Goal: Task Accomplishment & Management: Use online tool/utility

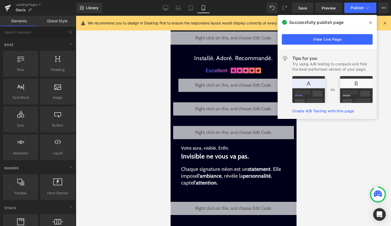
click at [372, 23] on icon at bounding box center [371, 22] width 3 height 3
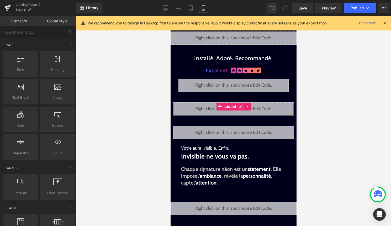
click at [239, 107] on div "Liquid" at bounding box center [233, 108] width 121 height 13
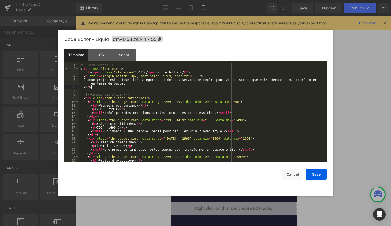
click at [157, 86] on div "<!-- Card Budget --> < div class = "form-card" > < h2 > < span class = "step-co…" at bounding box center [202, 116] width 246 height 107
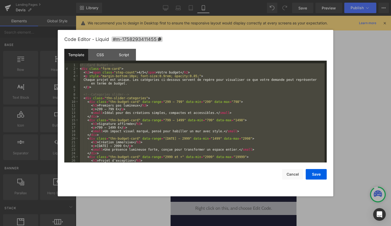
click at [135, 11] on div at bounding box center [195, 113] width 391 height 226
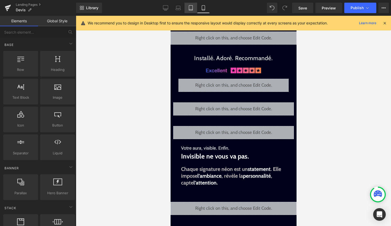
click at [191, 8] on icon at bounding box center [190, 7] width 5 height 5
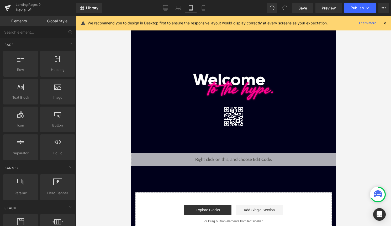
scroll to position [18, 0]
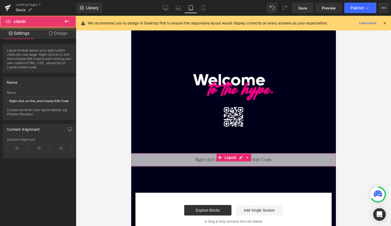
click at [248, 158] on div "Liquid" at bounding box center [233, 159] width 205 height 13
click at [242, 160] on div "Liquid" at bounding box center [233, 159] width 205 height 13
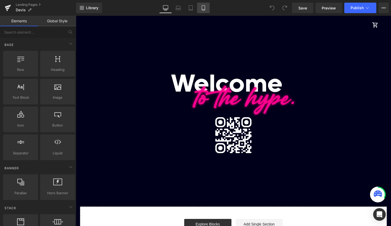
click at [205, 8] on icon at bounding box center [203, 7] width 5 height 5
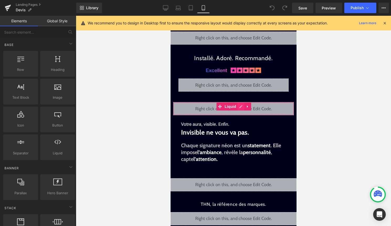
click at [240, 107] on div "Liquid" at bounding box center [233, 108] width 121 height 13
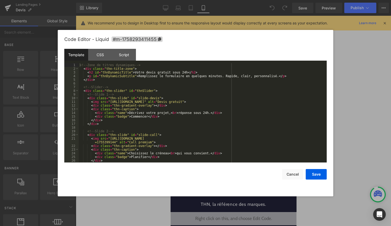
click at [240, 107] on div "<!-- Zone de titres dynamiques --> < div class = "thn-title-zone" > < h2 id = "…" at bounding box center [202, 116] width 246 height 107
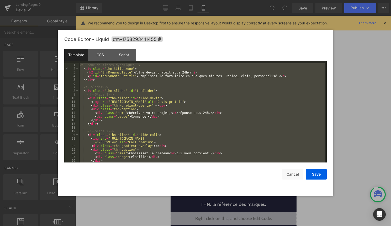
scroll to position [2831, 0]
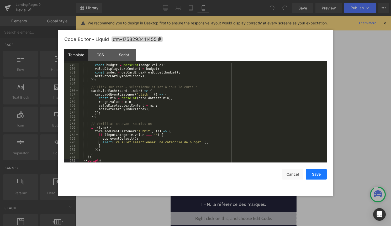
click at [321, 175] on button "Save" at bounding box center [316, 174] width 21 height 11
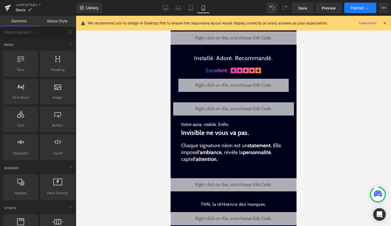
click at [366, 5] on button "Publish" at bounding box center [361, 8] width 32 height 11
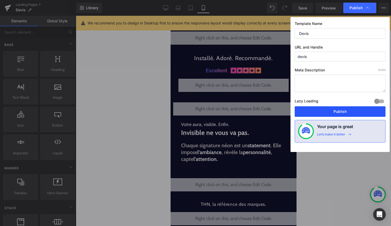
click at [330, 111] on button "Publish" at bounding box center [340, 111] width 91 height 11
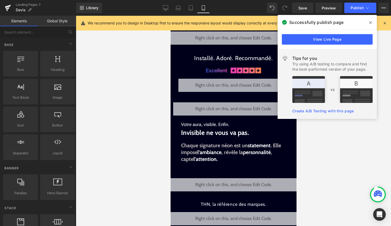
click at [370, 22] on icon at bounding box center [371, 22] width 3 height 4
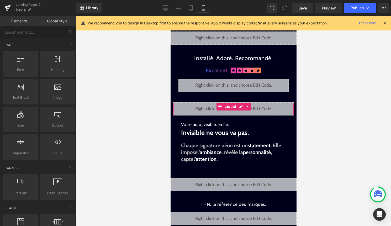
click at [239, 112] on div "Liquid" at bounding box center [233, 108] width 121 height 13
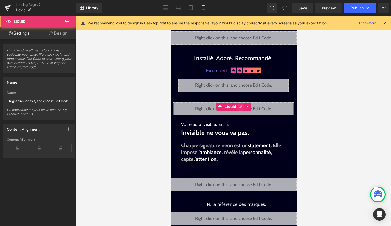
click at [240, 107] on div "Liquid" at bounding box center [233, 108] width 121 height 13
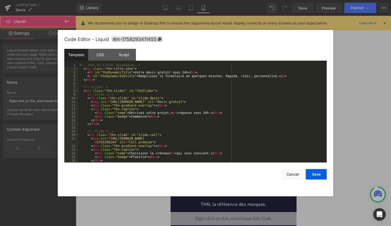
click at [233, 119] on div "<!-- Zone de titres dynamiques --> < div class = "thn-title-zone" > < h2 id = "…" at bounding box center [202, 116] width 246 height 107
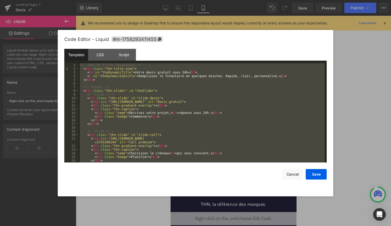
scroll to position [3298, 0]
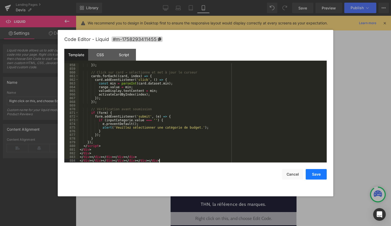
click at [319, 171] on button "Save" at bounding box center [316, 174] width 21 height 11
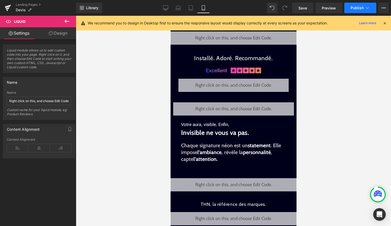
click at [359, 13] on button "Publish" at bounding box center [361, 8] width 32 height 11
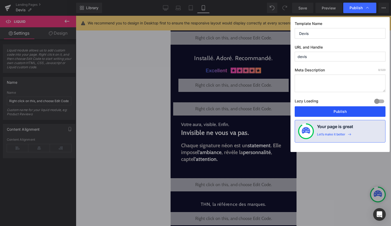
click at [339, 112] on button "Publish" at bounding box center [340, 111] width 91 height 11
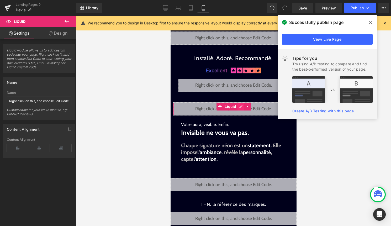
click at [241, 108] on div "Liquid" at bounding box center [233, 108] width 121 height 13
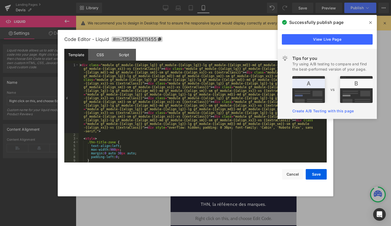
click at [372, 23] on icon at bounding box center [371, 22] width 3 height 4
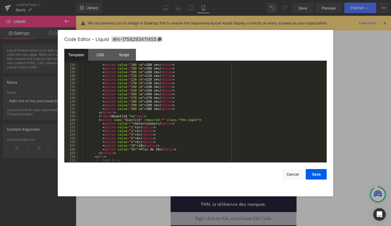
scroll to position [1178, 0]
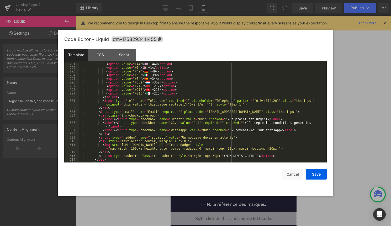
click at [175, 143] on div "< option value = "+44" > 🇬🇧 +44 </ option > < option value = "+1" > 🇺🇸 +1 </ op…" at bounding box center [202, 115] width 246 height 107
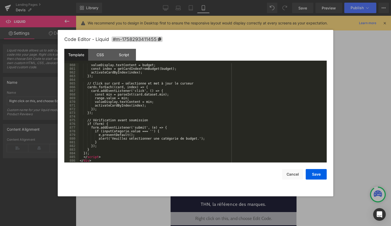
scroll to position [3305, 0]
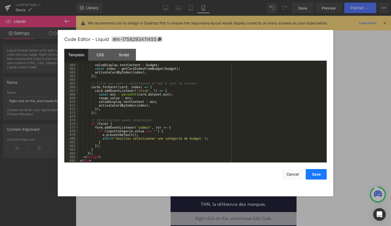
click at [319, 175] on button "Save" at bounding box center [316, 174] width 21 height 11
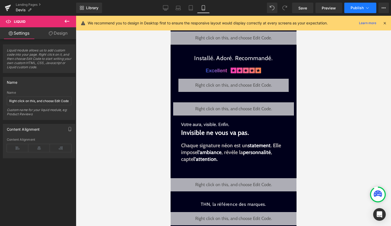
click at [357, 8] on span "Publish" at bounding box center [357, 8] width 13 height 4
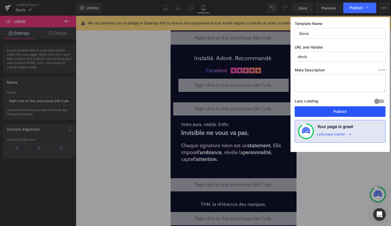
click at [324, 117] on button "Publish" at bounding box center [340, 111] width 91 height 11
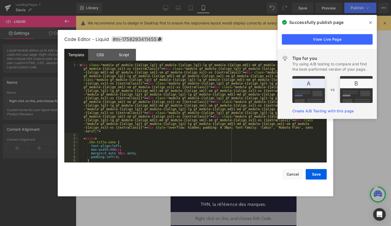
click at [241, 107] on icon at bounding box center [241, 107] width 4 height 4
click at [238, 108] on div "< div class = "module gf_module-{{align_lg}} gf_module-{{align_lg}}-lg gf_modul…" at bounding box center [202, 149] width 246 height 173
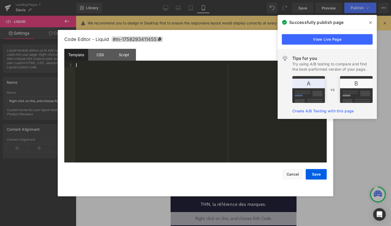
scroll to position [3316, 0]
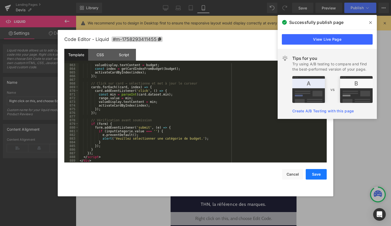
click at [320, 173] on button "Save" at bounding box center [316, 174] width 21 height 11
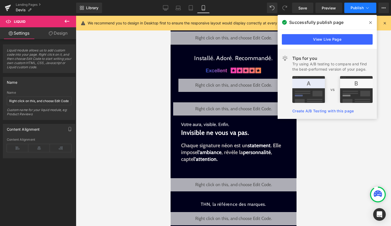
click at [363, 6] on span "Publish" at bounding box center [357, 8] width 13 height 4
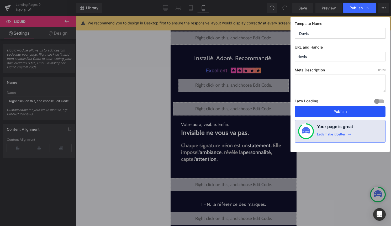
click at [339, 110] on button "Publish" at bounding box center [340, 111] width 91 height 11
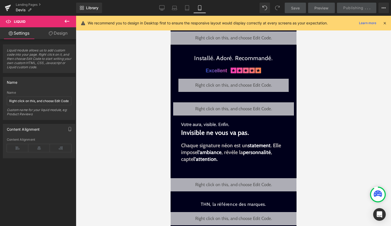
click at [386, 21] on icon at bounding box center [385, 23] width 5 height 5
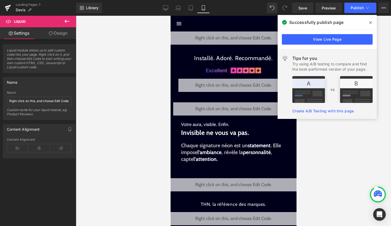
click at [373, 23] on span at bounding box center [371, 22] width 8 height 8
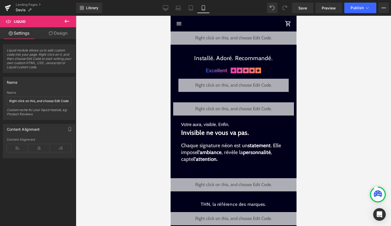
click at [241, 107] on div "Liquid" at bounding box center [233, 108] width 121 height 13
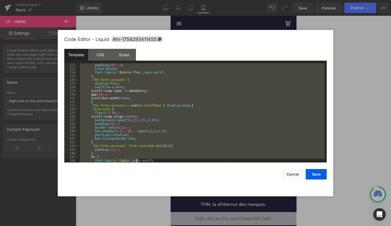
scroll to position [1338, 0]
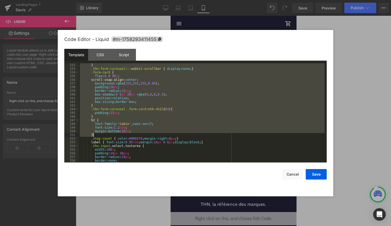
drag, startPoint x: 83, startPoint y: 97, endPoint x: 137, endPoint y: 134, distance: 65.6
click at [137, 134] on div "} .thn-form-carousel : :-webkit-scrollbar { display : none ; } .form-card { fle…" at bounding box center [202, 116] width 246 height 107
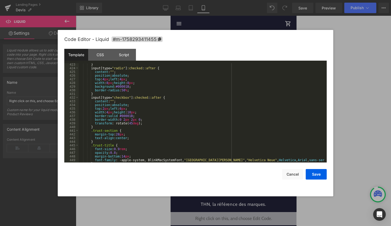
scroll to position [1640, 0]
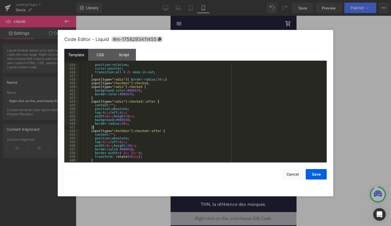
click at [134, 127] on div "position : relative ; cursor : pointer ; transition : all 0.2 s ease-in-out ; }…" at bounding box center [202, 116] width 246 height 107
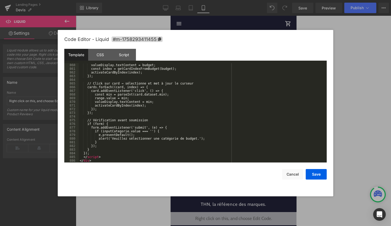
scroll to position [3305, 0]
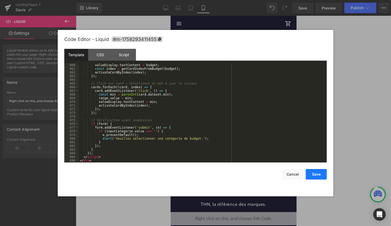
click at [310, 175] on button "Save" at bounding box center [316, 174] width 21 height 11
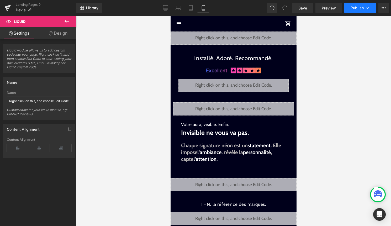
click at [363, 5] on button "Publish" at bounding box center [361, 8] width 32 height 11
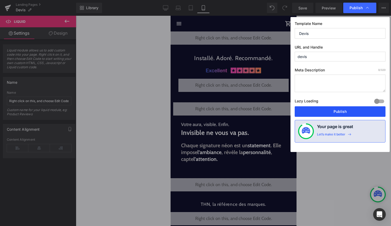
click at [353, 111] on button "Publish" at bounding box center [340, 111] width 91 height 11
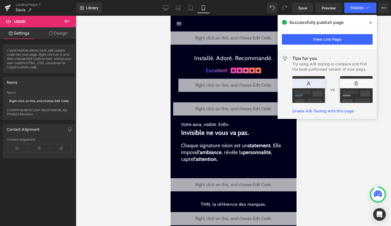
click at [371, 24] on icon at bounding box center [371, 22] width 3 height 4
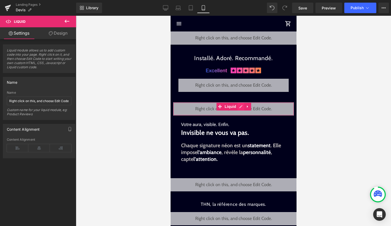
click at [241, 106] on div "Liquid" at bounding box center [233, 108] width 121 height 13
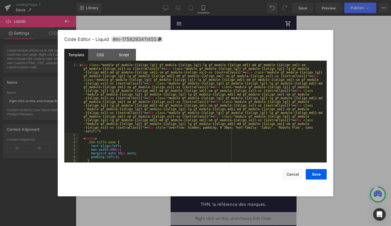
click at [241, 106] on div "< div class = "module gf_module-{{align_lg}} gf_module-{{align_lg}}-lg gf_modul…" at bounding box center [202, 149] width 246 height 173
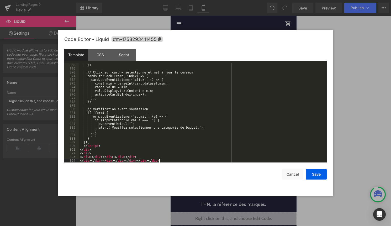
scroll to position [3335, 0]
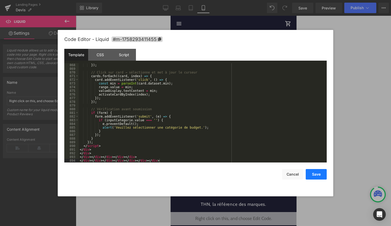
click at [324, 170] on button "Save" at bounding box center [316, 174] width 21 height 11
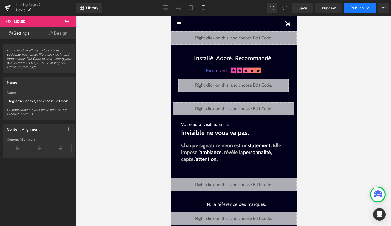
click at [366, 8] on icon at bounding box center [367, 7] width 5 height 5
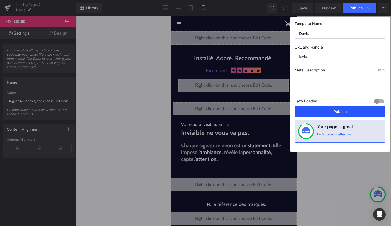
click at [348, 108] on button "Publish" at bounding box center [340, 111] width 91 height 11
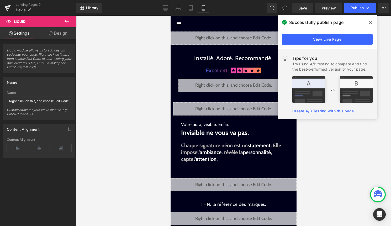
click at [372, 21] on icon at bounding box center [371, 22] width 3 height 3
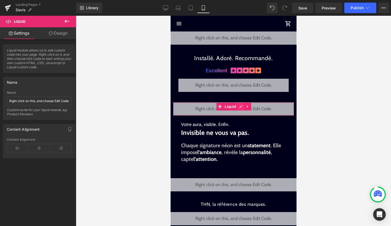
click at [238, 108] on div "Liquid" at bounding box center [233, 108] width 121 height 13
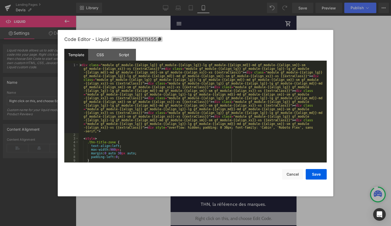
click at [237, 111] on div "< div class = "module gf_module-{{align_lg}} gf_module-{{align_lg}}-lg gf_modul…" at bounding box center [202, 149] width 246 height 173
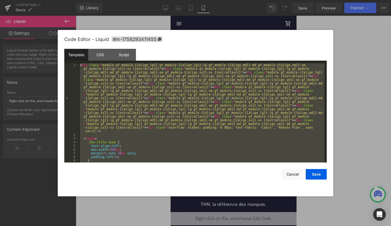
scroll to position [3331, 0]
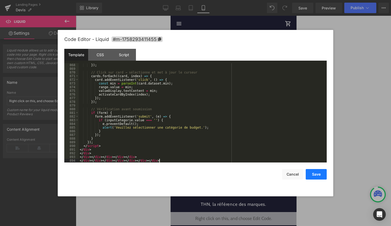
click at [313, 174] on button "Save" at bounding box center [316, 174] width 21 height 11
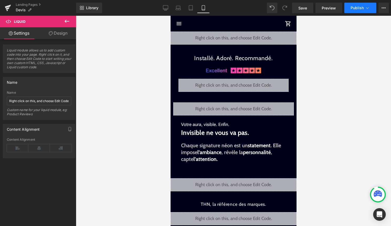
click at [362, 8] on span "Publish" at bounding box center [357, 8] width 13 height 4
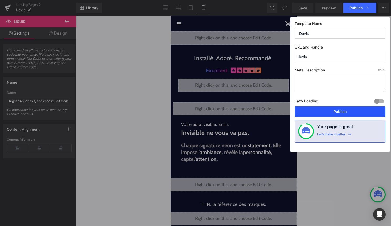
click at [348, 112] on button "Publish" at bounding box center [340, 111] width 91 height 11
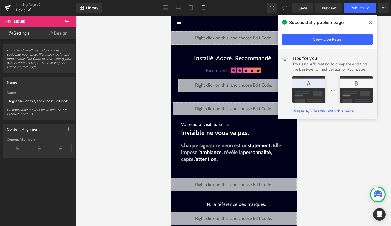
click at [370, 23] on icon at bounding box center [371, 22] width 3 height 3
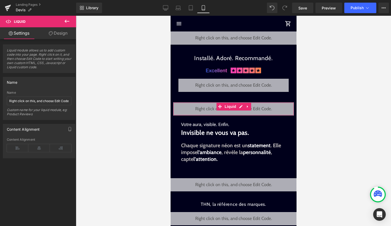
click at [239, 106] on div "Liquid" at bounding box center [233, 108] width 121 height 13
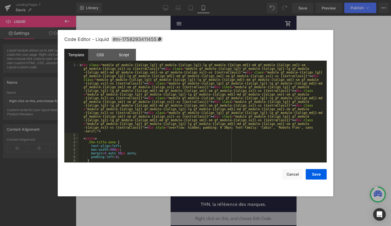
click at [239, 106] on div "< div class = "module gf_module-{{align_lg}} gf_module-{{align_lg}}-lg gf_modul…" at bounding box center [202, 149] width 246 height 173
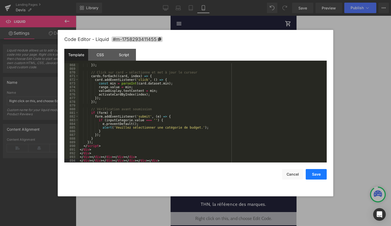
click at [325, 174] on button "Save" at bounding box center [316, 174] width 21 height 11
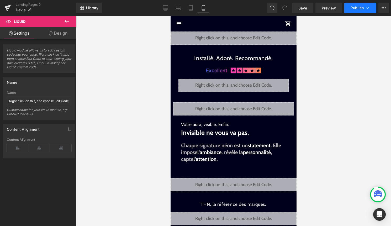
click at [367, 5] on icon at bounding box center [367, 7] width 5 height 5
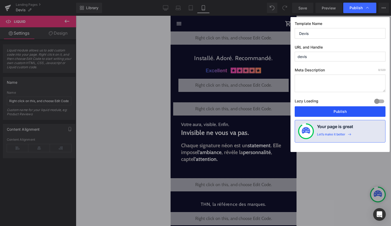
click at [347, 111] on button "Publish" at bounding box center [340, 111] width 91 height 11
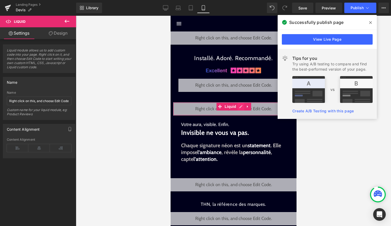
click at [240, 106] on div "Liquid" at bounding box center [233, 108] width 121 height 13
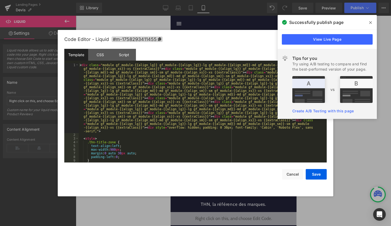
click at [221, 115] on div "< div class = "module gf_module-{{align_lg}} gf_module-{{align_lg}}-lg gf_modul…" at bounding box center [202, 149] width 246 height 173
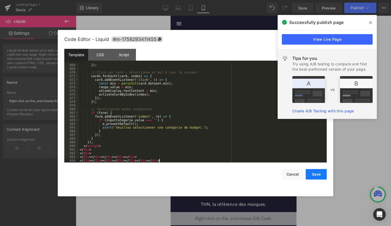
click at [315, 171] on button "Save" at bounding box center [316, 174] width 21 height 11
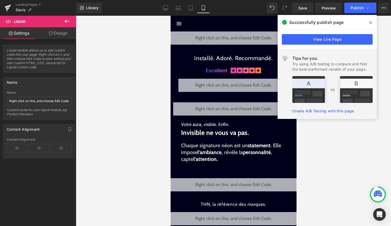
click at [372, 23] on span at bounding box center [371, 22] width 8 height 8
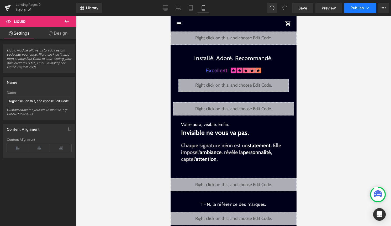
click at [370, 8] on icon at bounding box center [367, 7] width 5 height 5
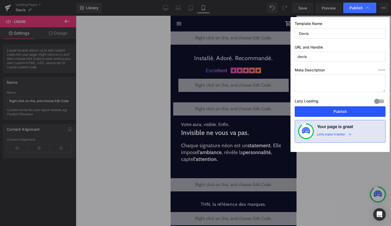
click at [353, 110] on button "Publish" at bounding box center [340, 111] width 91 height 11
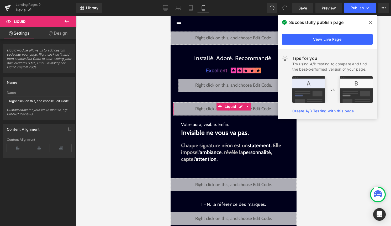
click at [241, 106] on div "Liquid" at bounding box center [233, 108] width 121 height 13
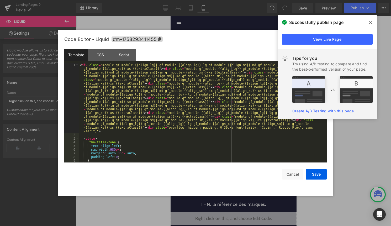
click at [186, 135] on div "< div class = "module gf_module-{{align_lg}} gf_module-{{align_lg}}-lg gf_modul…" at bounding box center [202, 149] width 246 height 173
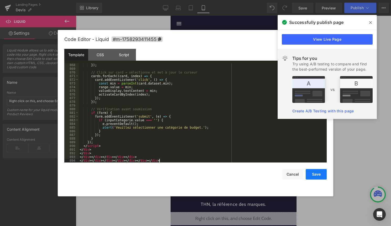
click at [318, 173] on button "Save" at bounding box center [316, 174] width 21 height 11
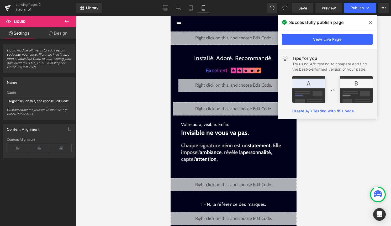
click at [369, 22] on span at bounding box center [371, 22] width 8 height 8
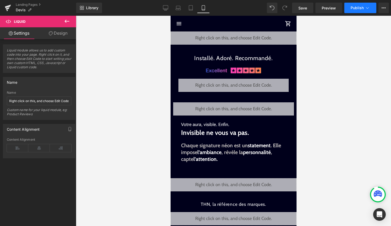
click at [366, 13] on button "Publish" at bounding box center [361, 8] width 32 height 11
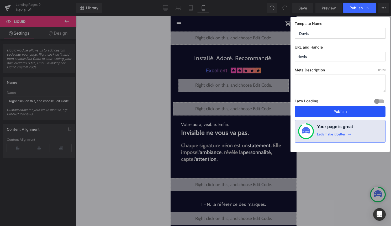
click at [368, 116] on button "Publish" at bounding box center [340, 111] width 91 height 11
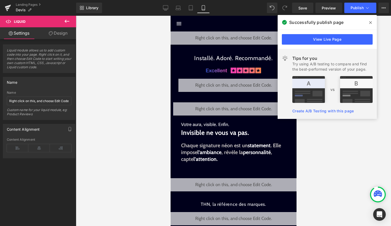
click at [370, 23] on icon at bounding box center [371, 22] width 3 height 4
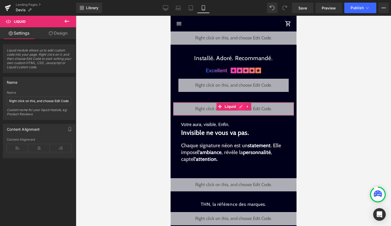
click at [238, 107] on div "Liquid" at bounding box center [233, 108] width 121 height 13
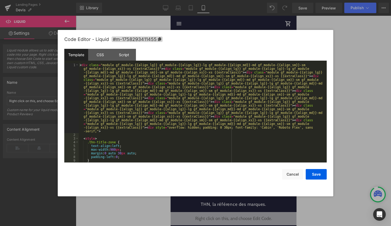
click at [232, 115] on div "< div class = "module gf_module-{{align_lg}} gf_module-{{align_lg}}-lg gf_modul…" at bounding box center [202, 149] width 246 height 173
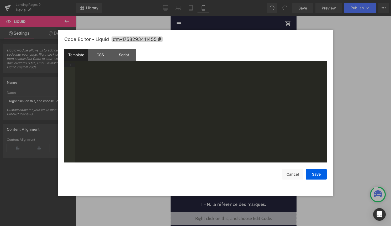
scroll to position [3320, 0]
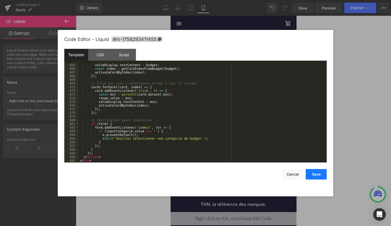
click at [313, 172] on button "Save" at bounding box center [316, 174] width 21 height 11
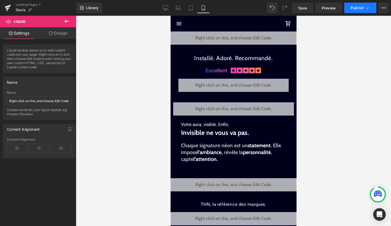
click at [357, 9] on span "Publish" at bounding box center [357, 8] width 13 height 4
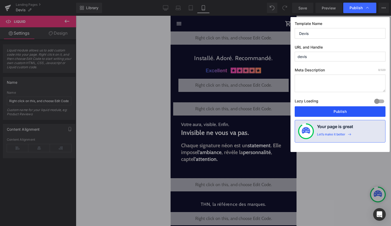
click at [351, 111] on button "Publish" at bounding box center [340, 111] width 91 height 11
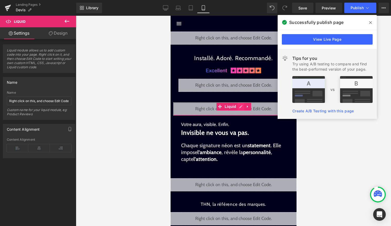
click at [240, 106] on div "Liquid" at bounding box center [233, 108] width 121 height 13
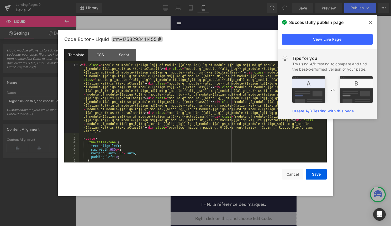
click at [228, 114] on div "< div class = "module gf_module-{{align_lg}} gf_module-{{align_lg}}-lg gf_modul…" at bounding box center [202, 149] width 246 height 173
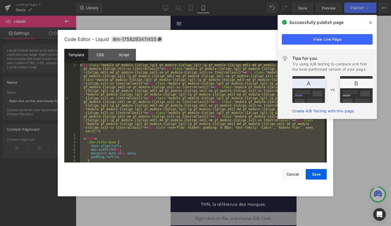
scroll to position [3331, 0]
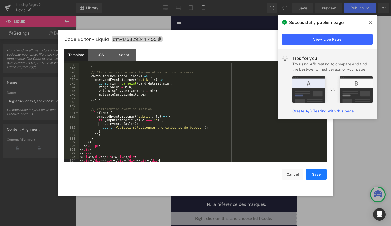
click at [323, 176] on button "Save" at bounding box center [316, 174] width 21 height 11
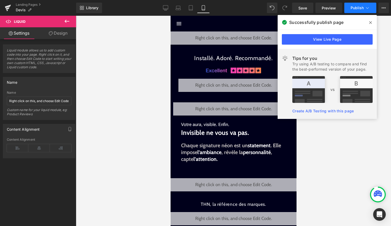
click at [368, 8] on icon at bounding box center [367, 7] width 5 height 5
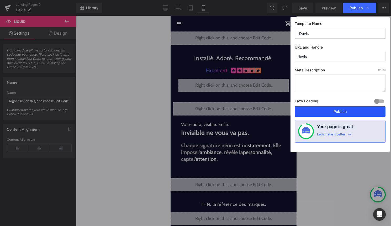
click at [328, 109] on button "Publish" at bounding box center [340, 111] width 91 height 11
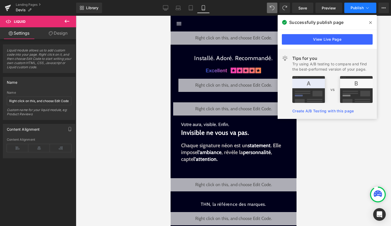
click at [362, 7] on span "Publish" at bounding box center [357, 8] width 13 height 4
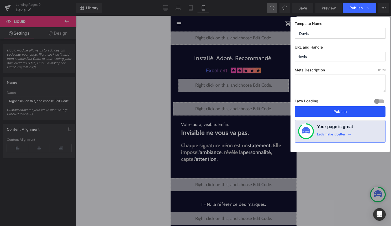
click at [347, 112] on button "Publish" at bounding box center [340, 111] width 91 height 11
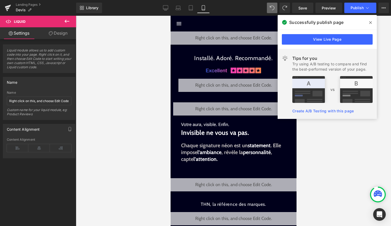
click at [370, 22] on icon at bounding box center [371, 22] width 3 height 4
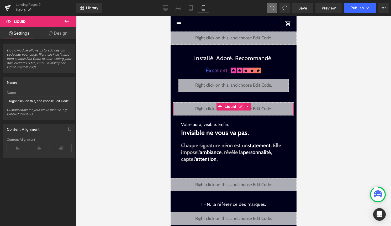
click at [240, 108] on div "Liquid" at bounding box center [233, 108] width 121 height 13
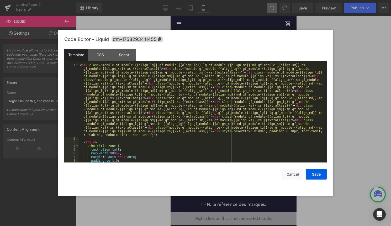
click at [231, 118] on div "< div class = "module gf_module-{{align_lg}} gf_module-{{align_lg}}-lg gf_modul…" at bounding box center [202, 151] width 246 height 176
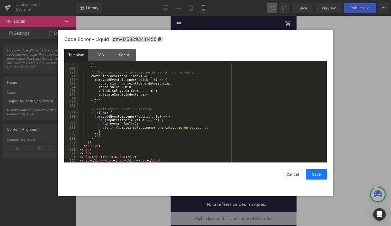
click at [316, 175] on button "Save" at bounding box center [316, 174] width 21 height 11
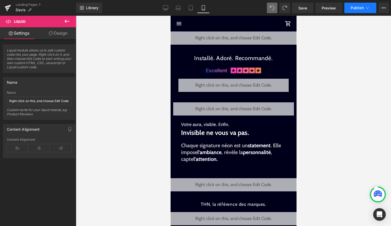
click at [363, 6] on span "Publish" at bounding box center [357, 8] width 13 height 4
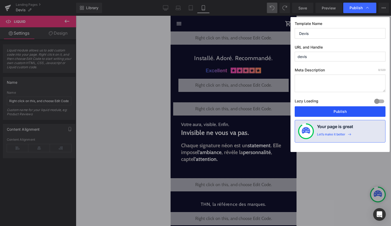
click at [331, 109] on button "Publish" at bounding box center [340, 111] width 91 height 11
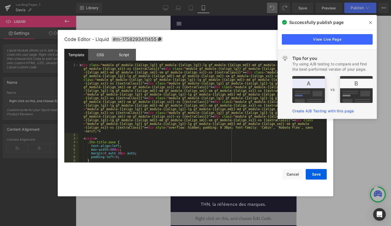
click at [239, 106] on div "Liquid" at bounding box center [233, 108] width 121 height 13
click at [232, 115] on div "< div class = "module gf_module-{{align_lg}} gf_module-{{align_lg}}-lg gf_modul…" at bounding box center [202, 149] width 246 height 173
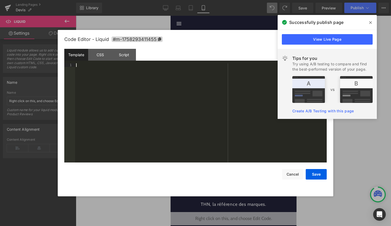
scroll to position [3313, 0]
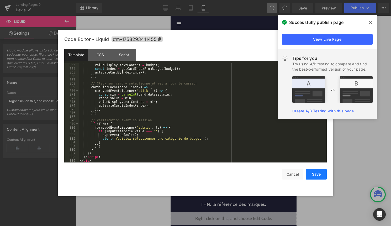
click at [316, 174] on button "Save" at bounding box center [316, 174] width 21 height 11
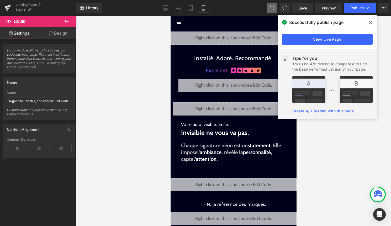
click at [373, 24] on span at bounding box center [371, 22] width 8 height 8
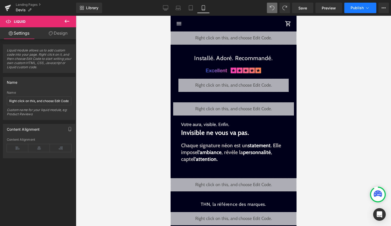
click at [366, 12] on button "Publish" at bounding box center [361, 8] width 32 height 11
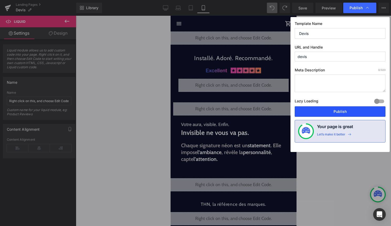
click at [337, 109] on button "Publish" at bounding box center [340, 111] width 91 height 11
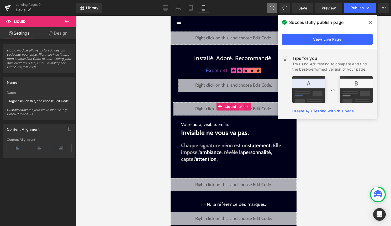
click at [241, 107] on div "Liquid" at bounding box center [233, 108] width 121 height 13
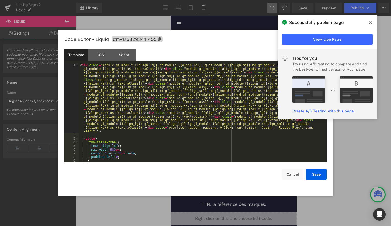
click at [238, 110] on div "< div class = "module gf_module-{{align_lg}} gf_module-{{align_lg}}-lg gf_modul…" at bounding box center [202, 149] width 246 height 173
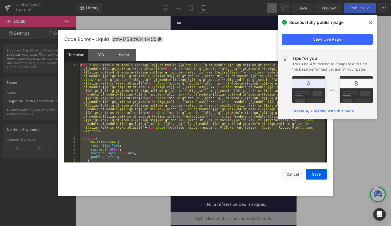
scroll to position [3305, 0]
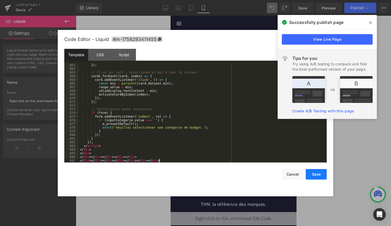
click at [315, 174] on button "Save" at bounding box center [316, 174] width 21 height 11
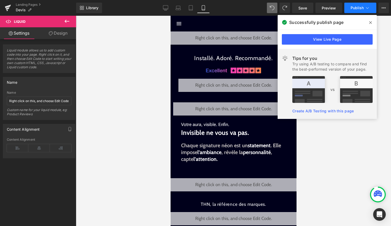
click at [359, 12] on button "Publish" at bounding box center [361, 8] width 32 height 11
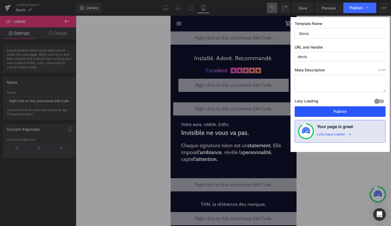
click at [342, 108] on button "Publish" at bounding box center [340, 111] width 91 height 11
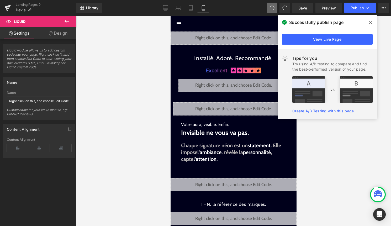
click at [370, 22] on icon at bounding box center [371, 22] width 3 height 3
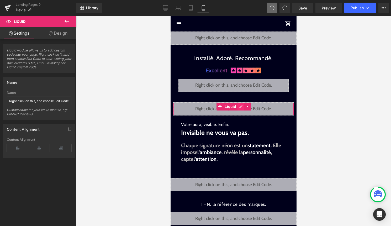
click at [243, 108] on div "Liquid" at bounding box center [233, 108] width 121 height 13
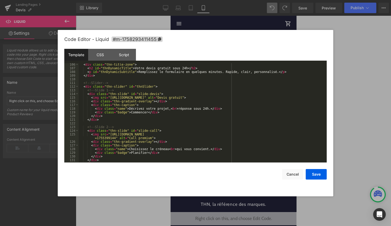
scroll to position [456, 0]
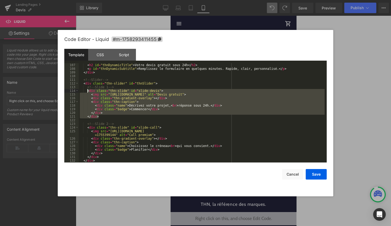
drag, startPoint x: 105, startPoint y: 118, endPoint x: 87, endPoint y: 91, distance: 32.6
click at [87, 91] on div "< h2 id = "thnDynamicTitle" > Votre devis gratuit sous 24h </ h2 > < p id = "th…" at bounding box center [202, 116] width 246 height 107
click at [164, 83] on div "< h2 id = "thnDynamicTitle" > Votre devis gratuit sous 24h </ h2 > < p id = "th…" at bounding box center [202, 116] width 246 height 107
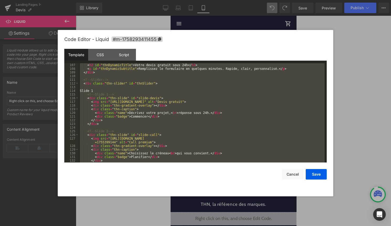
click at [141, 91] on div "< h2 id = "thnDynamicTitle" > Votre devis gratuit sous 24h </ h2 > < p id = "th…" at bounding box center [202, 116] width 246 height 107
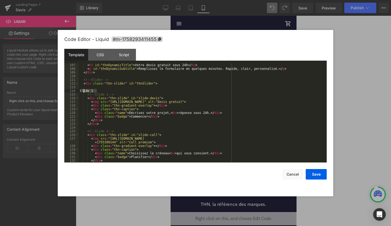
drag, startPoint x: 101, startPoint y: 90, endPoint x: 84, endPoint y: 91, distance: 17.6
click at [84, 91] on div "< h2 id = "thnDynamicTitle" > Votre devis gratuit sous 24h </ h2 > < p id = "th…" at bounding box center [202, 116] width 246 height 107
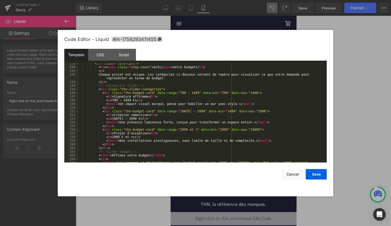
scroll to position [970, 0]
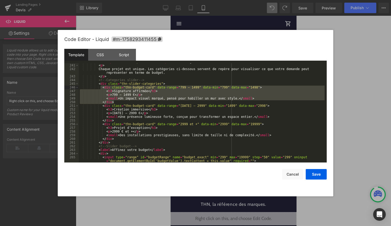
drag, startPoint x: 117, startPoint y: 103, endPoint x: 100, endPoint y: 88, distance: 22.7
click at [100, 88] on div "< h2 > < span class = "step-count" > 4/5 </ span > Votre budget </ h2 > < p > C…" at bounding box center [202, 115] width 246 height 110
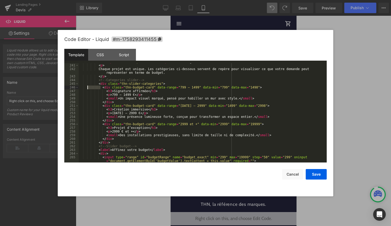
drag, startPoint x: 100, startPoint y: 88, endPoint x: 88, endPoint y: 88, distance: 12.3
click at [88, 88] on div "< h2 > < span class = "step-count" > 4/5 </ span > Votre budget </ h2 > < p > C…" at bounding box center [202, 115] width 246 height 110
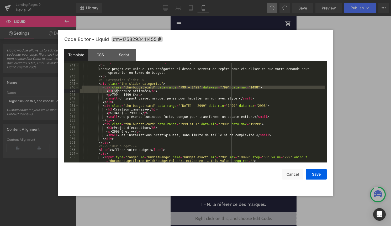
drag, startPoint x: 81, startPoint y: 88, endPoint x: 117, endPoint y: 92, distance: 36.5
click at [118, 92] on div "< h2 > < span class = "step-count" > 4/5 </ span > Votre budget </ h2 > < p > C…" at bounding box center [202, 115] width 246 height 110
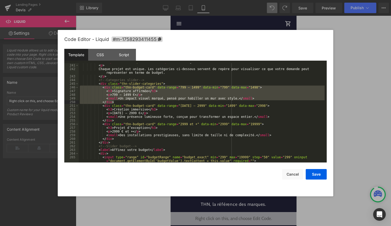
drag, startPoint x: 79, startPoint y: 88, endPoint x: 119, endPoint y: 101, distance: 41.6
click at [119, 101] on div "< h2 > < span class = "step-count" > 4/5 </ span > Votre budget </ h2 > < p > C…" at bounding box center [202, 115] width 246 height 110
click at [170, 84] on div "< h2 > < span class = "step-count" > 4/5 </ span > Votre budget </ h2 > < p > C…" at bounding box center [202, 115] width 246 height 110
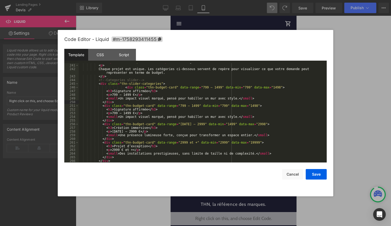
click at [205, 88] on div "< h2 > < span class = "step-count" > 4/5 </ span > Votre budget </ h2 > < p > C…" at bounding box center [202, 113] width 246 height 107
click at [248, 88] on div "< h2 > < span class = "step-count" > 4/5 </ span > Votre budget </ h2 > < p > C…" at bounding box center [202, 113] width 246 height 107
click at [125, 87] on div "< h2 > < span class = "step-count" > 4/5 </ span > Votre budget </ h2 > < p > C…" at bounding box center [202, 113] width 246 height 107
drag, startPoint x: 148, startPoint y: 91, endPoint x: 115, endPoint y: 91, distance: 32.8
click at [115, 91] on div "< h2 > < span class = "step-count" > 4/5 </ span > Votre budget </ h2 > < p > C…" at bounding box center [202, 113] width 246 height 107
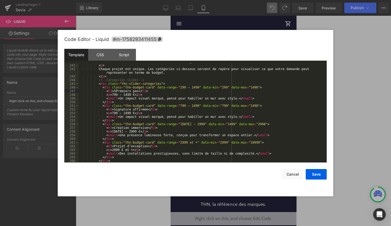
click at [116, 91] on div "< h2 > < span class = "step-count" > 4/5 </ span > Votre budget </ h2 > < p > C…" at bounding box center [202, 113] width 246 height 107
drag, startPoint x: 121, startPoint y: 99, endPoint x: 164, endPoint y: 99, distance: 43.3
click at [164, 99] on div "< h2 > < span class = "step-count" > 4/5 </ span > Votre budget </ h2 > < p > C…" at bounding box center [202, 113] width 246 height 107
click at [183, 98] on div "< h2 > < span class = "step-count" > 4/5 </ span > Votre budget </ h2 > < p > C…" at bounding box center [202, 113] width 246 height 107
drag, startPoint x: 230, startPoint y: 98, endPoint x: 280, endPoint y: 100, distance: 49.9
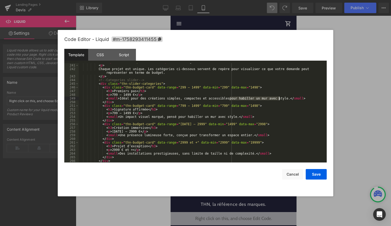
click at [280, 100] on div "< h2 > < span class = "step-count" > 4/5 </ span > Votre budget </ h2 > < p > C…" at bounding box center [202, 113] width 246 height 107
click at [310, 174] on button "Save" at bounding box center [316, 174] width 21 height 11
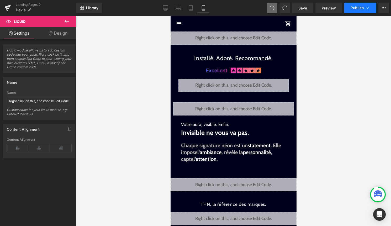
click at [361, 9] on span "Publish" at bounding box center [357, 8] width 13 height 4
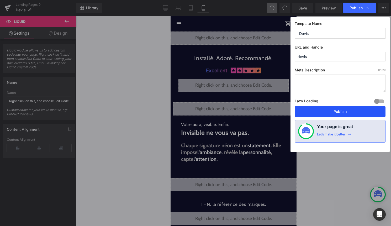
click at [341, 110] on button "Publish" at bounding box center [340, 111] width 91 height 11
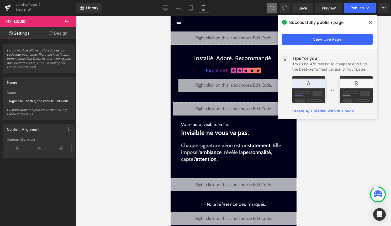
click at [371, 21] on icon at bounding box center [371, 22] width 3 height 4
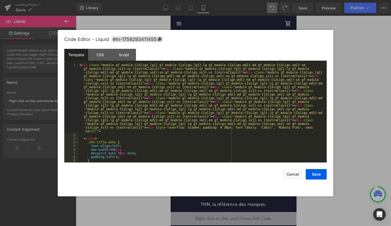
click at [240, 106] on div "Liquid" at bounding box center [233, 108] width 121 height 13
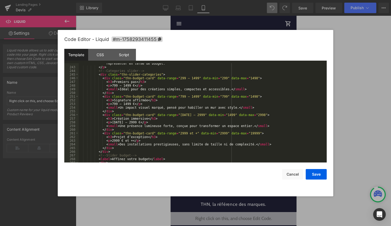
scroll to position [970, 0]
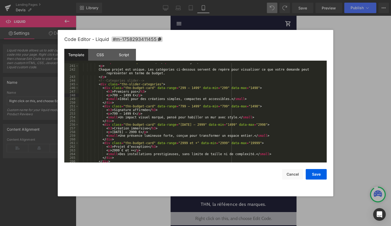
click at [144, 95] on div "< h2 > < span class = "step-count" > 4/5 </ span > Votre budget </ h2 > < p > C…" at bounding box center [202, 113] width 246 height 107
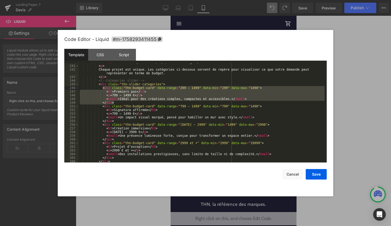
drag, startPoint x: 116, startPoint y: 102, endPoint x: 103, endPoint y: 89, distance: 18.0
click at [103, 89] on div "< h2 > < span class = "step-count" > 4/5 </ span > Votre budget </ h2 > < p > C…" at bounding box center [202, 113] width 246 height 107
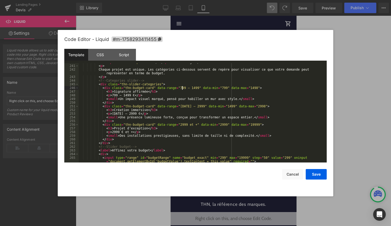
click at [182, 88] on div "< h2 > < span class = "step-count" > 4/5 </ span > Votre budget </ h2 > < p > C…" at bounding box center [202, 115] width 246 height 110
drag, startPoint x: 196, startPoint y: 89, endPoint x: 196, endPoint y: 101, distance: 12.6
click at [196, 93] on div "< h2 > < span class = "step-count" > 4/5 </ span > Votre budget </ h2 > < p > C…" at bounding box center [202, 115] width 246 height 110
click at [196, 88] on div "< h2 > < span class = "step-count" > 4/5 </ span > Votre budget </ h2 > < p > C…" at bounding box center [202, 115] width 246 height 110
click at [224, 89] on div "< h2 > < span class = "step-count" > 4/5 </ span > Votre budget </ h2 > < p > C…" at bounding box center [202, 115] width 246 height 110
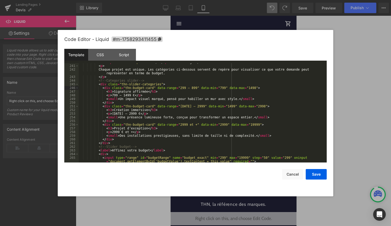
drag, startPoint x: 223, startPoint y: 89, endPoint x: 222, endPoint y: 97, distance: 8.2
click at [223, 89] on div "< h2 > < span class = "step-count" > 4/5 </ span > Votre budget </ h2 > < p > C…" at bounding box center [202, 115] width 246 height 110
drag, startPoint x: 255, startPoint y: 88, endPoint x: 255, endPoint y: 100, distance: 12.6
click at [255, 89] on div "< h2 > < span class = "step-count" > 4/5 </ span > Votre budget </ h2 > < p > C…" at bounding box center [202, 115] width 246 height 110
drag, startPoint x: 116, startPoint y: 113, endPoint x: 116, endPoint y: 119, distance: 6.0
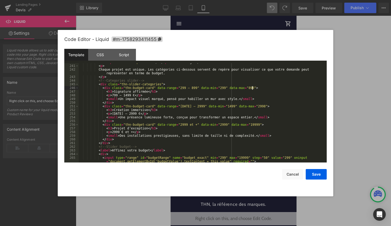
click at [116, 113] on div "< h2 > < span class = "step-count" > 4/5 </ span > Votre budget </ h2 > < p > C…" at bounding box center [202, 115] width 246 height 110
click at [185, 107] on div "< h2 > < span class = "step-count" > 4/5 </ span > Votre budget </ h2 > < p > C…" at bounding box center [202, 115] width 246 height 110
click at [195, 107] on div "< h2 > < span class = "step-count" > 4/5 </ span > Votre budget </ h2 > < p > C…" at bounding box center [202, 115] width 246 height 110
click at [224, 107] on div "< h2 > < span class = "step-count" > 4/5 </ span > Votre budget </ h2 > < p > C…" at bounding box center [202, 115] width 246 height 110
drag, startPoint x: 226, startPoint y: 105, endPoint x: 226, endPoint y: 112, distance: 7.6
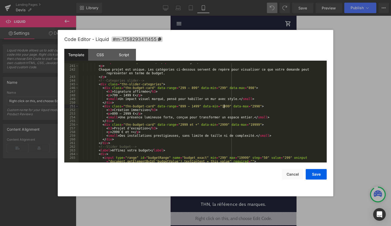
click at [226, 105] on div "< h2 > < span class = "step-count" > 4/5 </ span > Votre budget </ h2 > < p > C…" at bounding box center [202, 115] width 246 height 110
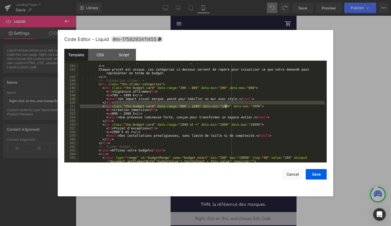
click at [228, 108] on div "< h2 > < span class = "step-count" > 4/5 </ span > Votre budget </ h2 > < p > C…" at bounding box center [202, 115] width 246 height 110
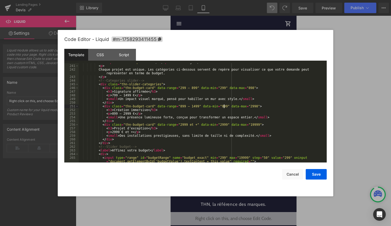
click at [255, 106] on div "< h2 > < span class = "step-count" > 4/5 </ span > Votre budget </ h2 > < p > C…" at bounding box center [202, 115] width 246 height 110
click at [128, 114] on div "< h2 > < span class = "step-count" > 4/5 </ span > Votre budget </ h2 > < p > C…" at bounding box center [202, 115] width 246 height 110
click at [115, 94] on div "< h2 > < span class = "step-count" > 4/5 </ span > Votre budget </ h2 > < p > C…" at bounding box center [202, 115] width 246 height 110
click at [128, 95] on div "< h2 > < span class = "step-count" > 4/5 </ span > Votre budget </ h2 > < p > C…" at bounding box center [202, 115] width 246 height 110
click at [116, 132] on div "< h2 > < span class = "step-count" > 4/5 </ span > Votre budget </ h2 > < p > C…" at bounding box center [202, 115] width 246 height 110
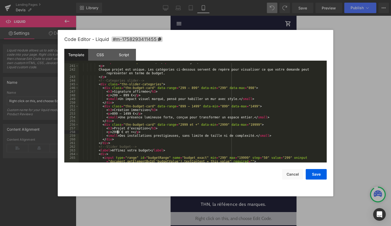
click at [118, 133] on div "< h2 > < span class = "step-count" > 4/5 </ span > Votre budget </ h2 > < p > C…" at bounding box center [202, 115] width 246 height 110
click at [184, 125] on div "< h2 > < span class = "step-count" > 4/5 </ span > Votre budget </ h2 > < p > C…" at bounding box center [202, 115] width 246 height 110
click at [224, 127] on div "< h2 > < span class = "step-count" > 4/5 </ span > Votre budget </ h2 > < p > C…" at bounding box center [202, 115] width 246 height 110
click at [259, 125] on div "< h2 > < span class = "step-count" > 4/5 </ span > Votre budget </ h2 > < p > C…" at bounding box center [202, 115] width 246 height 110
drag, startPoint x: 117, startPoint y: 132, endPoint x: 117, endPoint y: 151, distance: 18.4
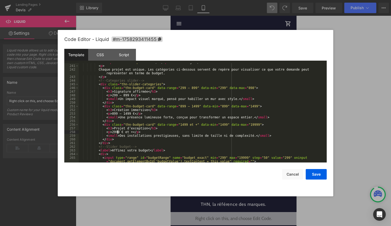
click at [117, 133] on div "< h2 > < span class = "step-count" > 4/5 </ span > Votre budget </ h2 > < p > C…" at bounding box center [202, 115] width 246 height 110
click at [319, 176] on button "Save" at bounding box center [316, 174] width 21 height 11
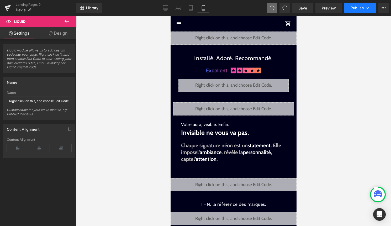
click at [363, 9] on span "Publish" at bounding box center [357, 8] width 13 height 4
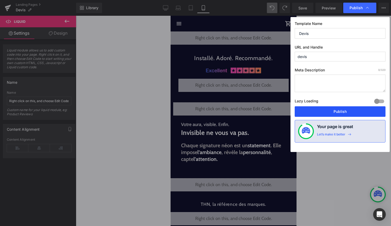
click at [338, 111] on button "Publish" at bounding box center [340, 111] width 91 height 11
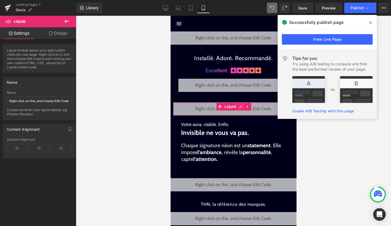
click at [241, 107] on div "Liquid" at bounding box center [233, 108] width 121 height 13
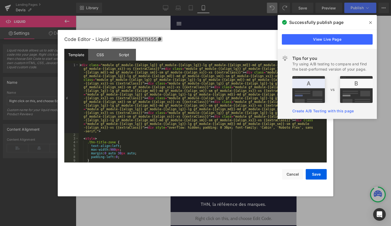
click at [372, 21] on icon at bounding box center [371, 22] width 3 height 4
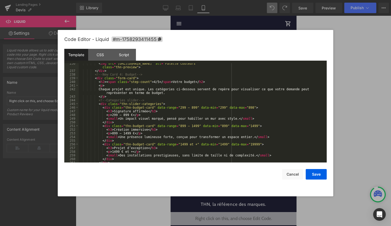
scroll to position [957, 0]
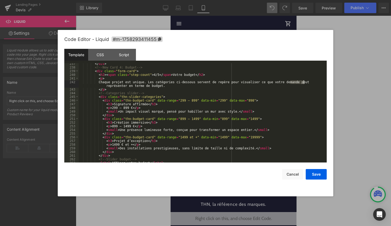
drag, startPoint x: 290, startPoint y: 82, endPoint x: 304, endPoint y: 81, distance: 13.7
click at [304, 81] on div "</ div > <!-- New Card 4: Budget --> < div class = "form-card" > < h2 > < span …" at bounding box center [202, 115] width 246 height 107
drag, startPoint x: 304, startPoint y: 81, endPoint x: 127, endPoint y: 85, distance: 177.6
click at [127, 85] on div "</ div > <!-- New Card 4: Budget --> < div class = "form-card" > < h2 > < span …" at bounding box center [202, 115] width 246 height 107
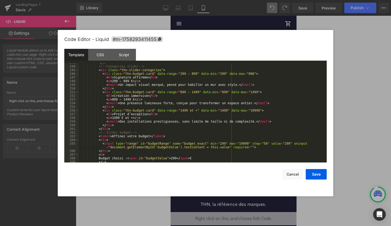
scroll to position [1017, 0]
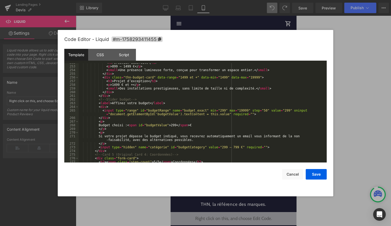
click at [248, 111] on div "< h3 > Création immersive </ h3 > < p > 899 – 1499 € </ p > < small > Une prése…" at bounding box center [202, 114] width 246 height 107
click at [315, 172] on button "Save" at bounding box center [316, 174] width 21 height 11
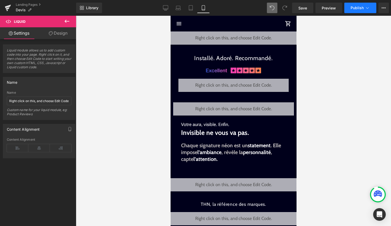
click at [362, 11] on button "Publish" at bounding box center [361, 8] width 32 height 11
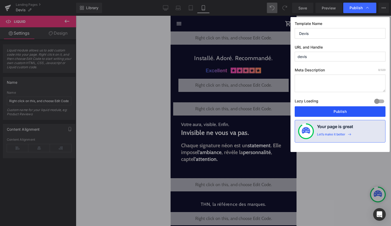
click at [332, 111] on button "Publish" at bounding box center [340, 111] width 91 height 11
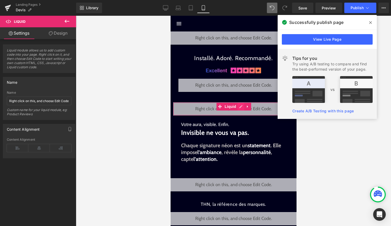
click at [241, 108] on div "Liquid" at bounding box center [233, 108] width 121 height 13
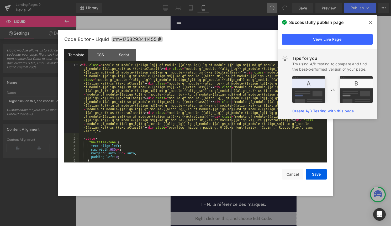
click at [233, 114] on div "< div class = "module gf_module-{{align_lg}} gf_module-{{align_lg}}-lg gf_modul…" at bounding box center [202, 149] width 246 height 173
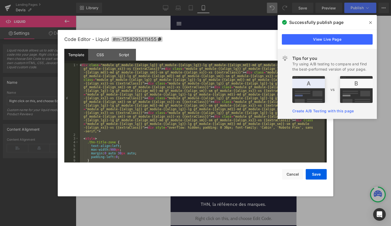
scroll to position [3158, 0]
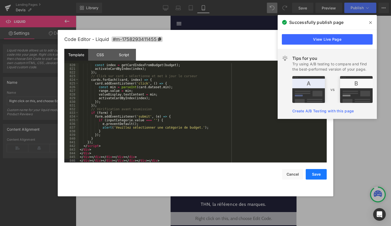
click at [311, 176] on button "Save" at bounding box center [316, 174] width 21 height 11
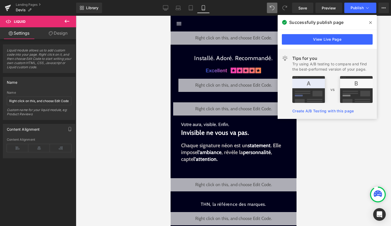
click at [368, 24] on span at bounding box center [371, 22] width 8 height 8
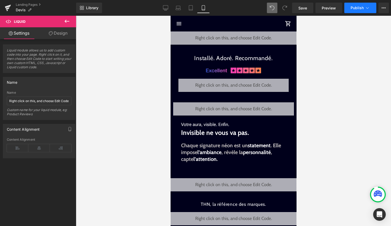
click at [365, 13] on button "Publish" at bounding box center [361, 8] width 32 height 11
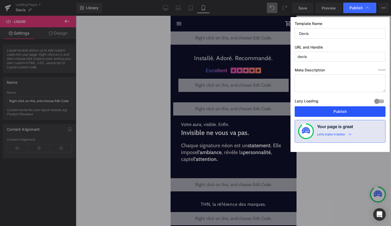
click at [354, 107] on button "Publish" at bounding box center [340, 111] width 91 height 11
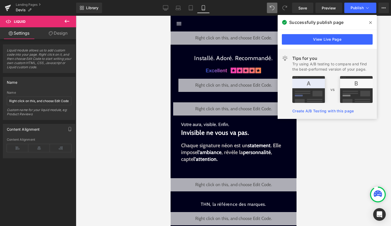
click at [372, 22] on icon at bounding box center [371, 22] width 3 height 3
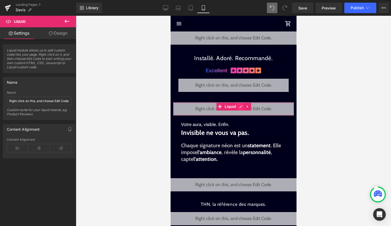
click at [240, 106] on div "Liquid" at bounding box center [233, 108] width 121 height 13
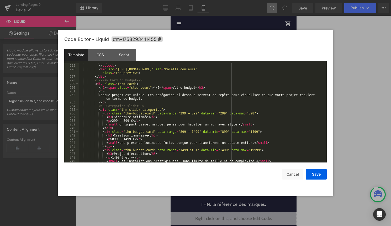
scroll to position [933, 0]
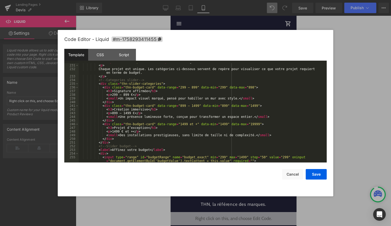
click at [167, 97] on div "< h2 > < span class = "step-count" > 4/5 </ span > Votre budget </ h2 > < p > C…" at bounding box center [202, 115] width 246 height 110
click at [167, 99] on div "< h2 > < span class = "step-count" > 4/5 </ span > Votre budget </ h2 > < p > C…" at bounding box center [202, 115] width 246 height 110
drag, startPoint x: 173, startPoint y: 100, endPoint x: 165, endPoint y: 100, distance: 7.1
click at [165, 100] on div "< h2 > < span class = "step-count" > 4/5 </ span > Votre budget </ h2 > < p > C…" at bounding box center [202, 115] width 246 height 110
click at [215, 98] on div "< h2 > < span class = "step-count" > 4/5 </ span > Votre budget </ h2 > < p > C…" at bounding box center [202, 115] width 246 height 110
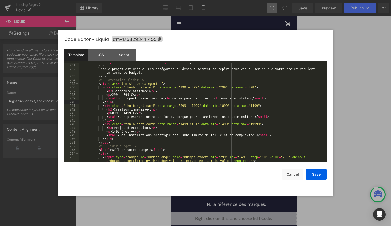
click at [225, 101] on div "< h2 > < span class = "step-count" > 4/5 </ span > Votre budget </ h2 > < p > C…" at bounding box center [202, 115] width 246 height 110
click at [224, 99] on div "< h2 > < span class = "step-count" > 4/5 </ span > Votre budget </ h2 > < p > C…" at bounding box center [202, 115] width 246 height 110
click at [175, 118] on div "< h2 > < span class = "step-count" > 4/5 </ span > Votre budget </ h2 > < p > C…" at bounding box center [202, 115] width 246 height 110
click at [184, 116] on div "< h2 > < span class = "step-count" > 4/5 </ span > Votre budget </ h2 > < p > C…" at bounding box center [202, 115] width 246 height 110
click at [228, 117] on div "< h2 > < span class = "step-count" > 4/5 </ span > Votre budget </ h2 > < p > C…" at bounding box center [202, 115] width 246 height 110
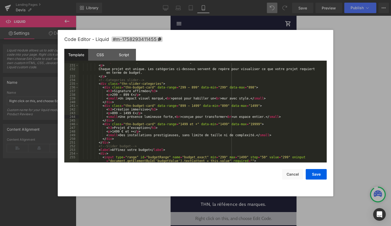
click at [228, 118] on div "< h2 > < span class = "step-count" > 4/5 </ span > Votre budget </ h2 > < p > C…" at bounding box center [202, 115] width 246 height 110
click at [180, 137] on div "< h2 > < span class = "step-count" > 4/5 </ span > Votre budget </ h2 > < p > C…" at bounding box center [202, 115] width 246 height 110
click at [190, 136] on div "< h2 > < span class = "step-count" > 4/5 </ span > Votre budget </ h2 > < p > C…" at bounding box center [202, 115] width 246 height 110
click at [231, 137] on div "< h2 > < span class = "step-count" > 4/5 </ span > Votre budget </ h2 > < p > C…" at bounding box center [202, 115] width 246 height 110
drag, startPoint x: 236, startPoint y: 137, endPoint x: 236, endPoint y: 140, distance: 3.4
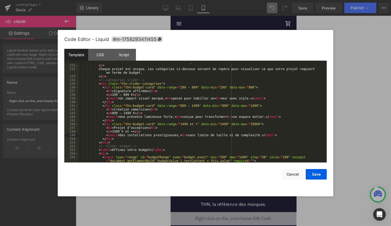
click at [236, 137] on div "< h2 > < span class = "step-count" > 4/5 </ span > Votre budget </ h2 > < p > C…" at bounding box center [202, 115] width 246 height 110
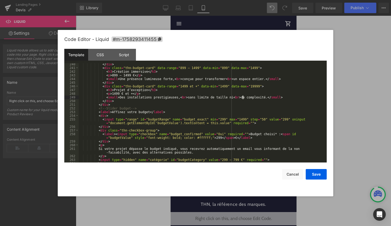
scroll to position [979, 0]
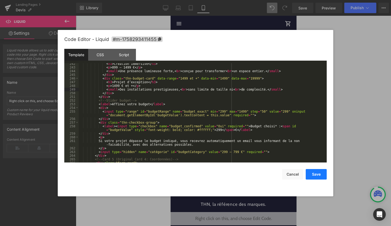
click at [317, 177] on button "Save" at bounding box center [316, 174] width 21 height 11
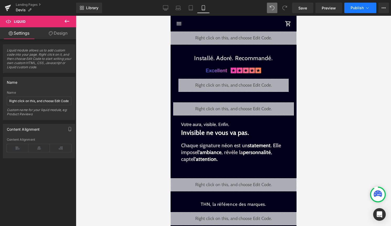
click at [355, 8] on span "Publish" at bounding box center [357, 8] width 13 height 4
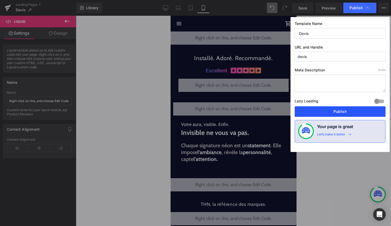
click at [333, 110] on button "Publish" at bounding box center [340, 111] width 91 height 11
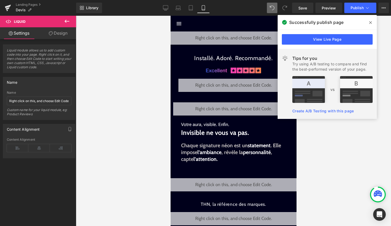
click at [372, 23] on icon at bounding box center [371, 22] width 3 height 4
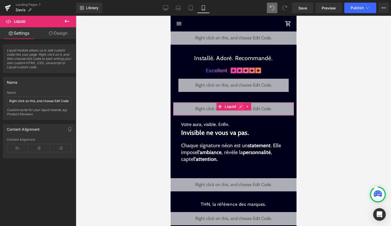
click at [239, 107] on div "Liquid" at bounding box center [233, 108] width 121 height 13
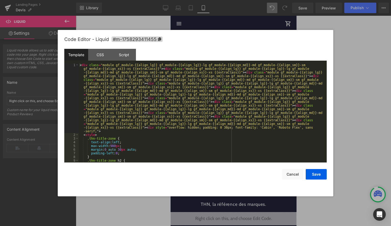
click at [239, 107] on div "< div class = "module gf_module-{{align_lg}} gf_module-{{align_lg}}-lg gf_modul…" at bounding box center [202, 149] width 246 height 173
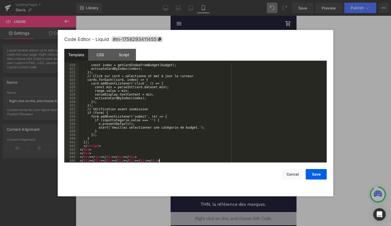
scroll to position [3158, 0]
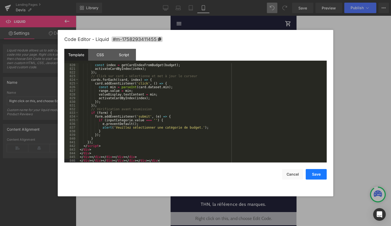
click at [318, 173] on button "Save" at bounding box center [316, 174] width 21 height 11
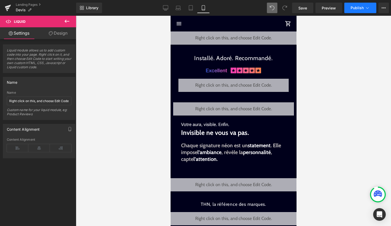
click at [361, 8] on span "Publish" at bounding box center [357, 8] width 13 height 4
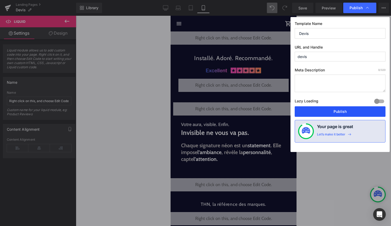
click at [341, 115] on button "Publish" at bounding box center [340, 111] width 91 height 11
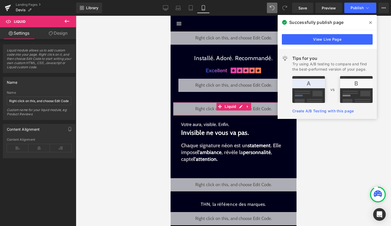
click at [240, 107] on div "Liquid" at bounding box center [233, 108] width 121 height 13
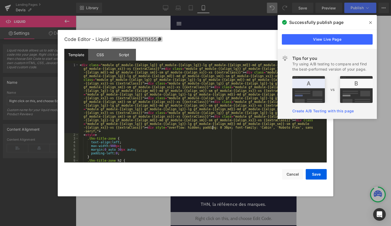
click at [213, 127] on div "< div class = "module gf_module-{{align_lg}} gf_module-{{align_lg}}-lg gf_modul…" at bounding box center [202, 149] width 246 height 173
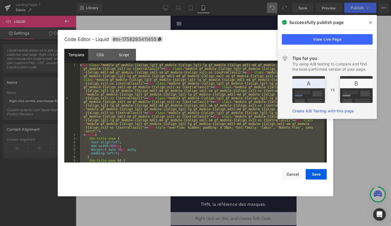
scroll to position [3166, 0]
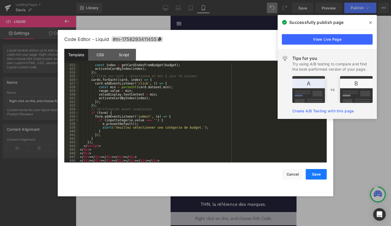
click at [318, 174] on button "Save" at bounding box center [316, 174] width 21 height 11
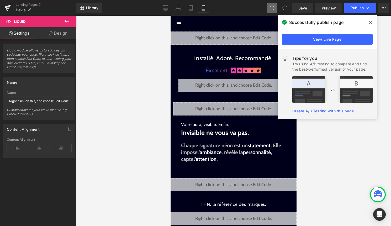
click at [371, 19] on span at bounding box center [371, 22] width 8 height 8
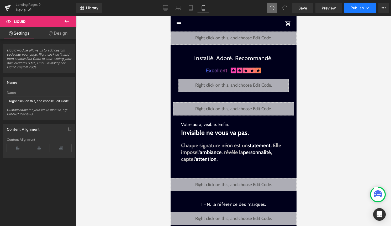
click at [371, 9] on button "Publish" at bounding box center [361, 8] width 32 height 11
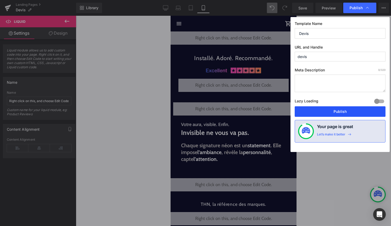
click at [353, 111] on button "Publish" at bounding box center [340, 111] width 91 height 11
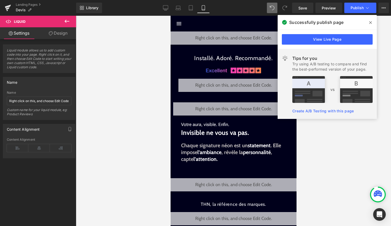
click at [370, 25] on span at bounding box center [371, 22] width 8 height 8
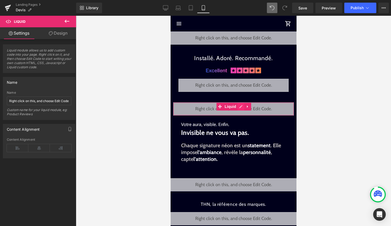
click at [238, 106] on div "Liquid" at bounding box center [233, 108] width 121 height 13
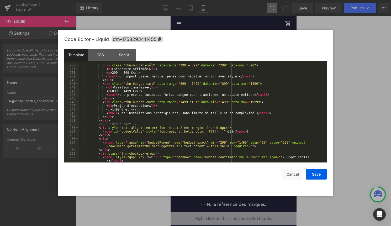
scroll to position [909, 0]
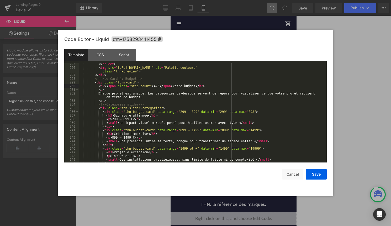
drag, startPoint x: 187, startPoint y: 85, endPoint x: 188, endPoint y: 111, distance: 26.3
click at [187, 86] on div "</ select > < img src = "https://cdn.shopify.com/s/files/1/0755/2054/1015/files…" at bounding box center [202, 115] width 246 height 107
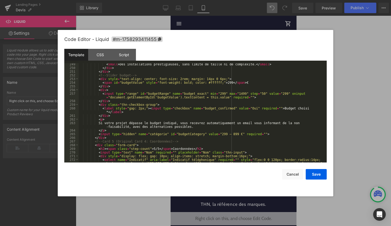
scroll to position [1005, 0]
drag, startPoint x: 287, startPoint y: 108, endPoint x: 311, endPoint y: 108, distance: 24.2
click at [311, 108] on div "< small > Des installations prestigieuses, sans limite de taille ni de complexi…" at bounding box center [202, 120] width 246 height 114
click at [289, 108] on div "< small > Des installations prestigieuses, sans limite de taille ni de complexi…" at bounding box center [202, 120] width 246 height 114
click at [309, 104] on div "< small > Des installations prestigieuses, sans limite de taille ni de complexi…" at bounding box center [202, 120] width 246 height 114
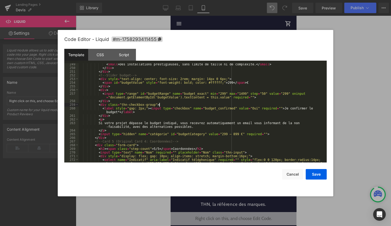
drag, startPoint x: 309, startPoint y: 107, endPoint x: 309, endPoint y: 122, distance: 14.4
click at [309, 107] on div "< small > Des installations prestigieuses, sans limite de taille ni de complexi…" at bounding box center [202, 120] width 246 height 114
click at [141, 108] on div "< small > Des installations prestigieuses, sans limite de taille ni de complexi…" at bounding box center [202, 120] width 246 height 114
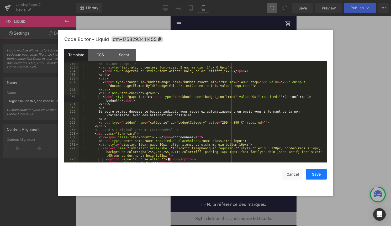
click at [315, 172] on button "Save" at bounding box center [316, 174] width 21 height 11
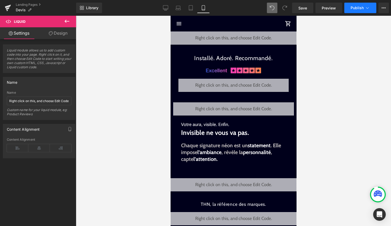
click at [365, 11] on button "Publish" at bounding box center [361, 8] width 32 height 11
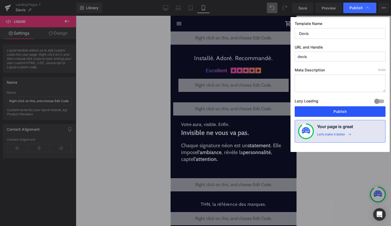
click at [339, 113] on button "Publish" at bounding box center [340, 111] width 91 height 11
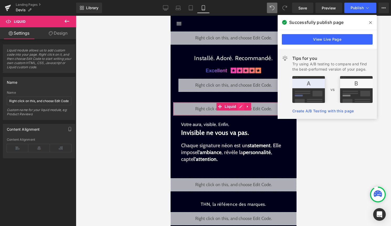
click at [240, 107] on div "Liquid" at bounding box center [233, 108] width 121 height 13
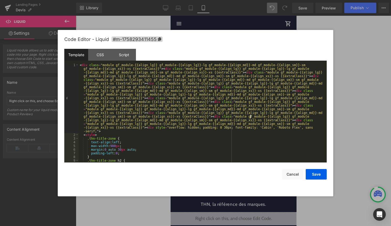
click at [251, 116] on div "< div class = "module gf_module-{{align_lg}} gf_module-{{align_lg}}-lg gf_modul…" at bounding box center [202, 149] width 246 height 173
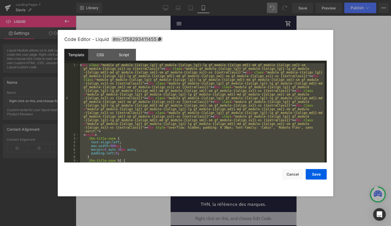
scroll to position [3166, 0]
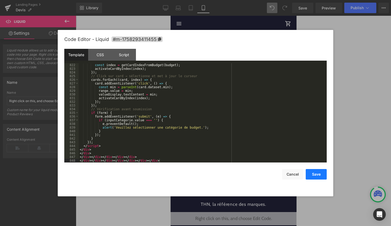
click at [320, 173] on button "Save" at bounding box center [316, 174] width 21 height 11
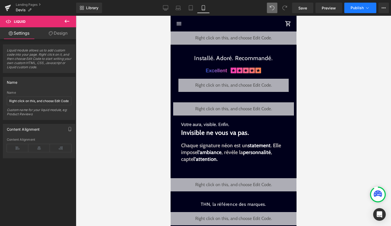
click at [366, 12] on button "Publish" at bounding box center [361, 8] width 32 height 11
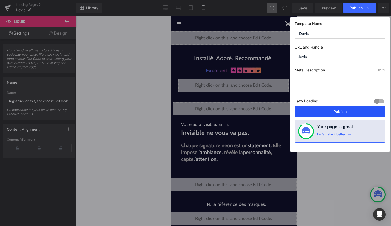
click at [343, 110] on button "Publish" at bounding box center [340, 111] width 91 height 11
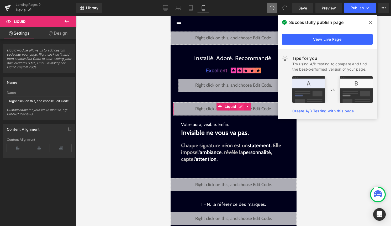
click at [241, 106] on div "Liquid" at bounding box center [233, 108] width 121 height 13
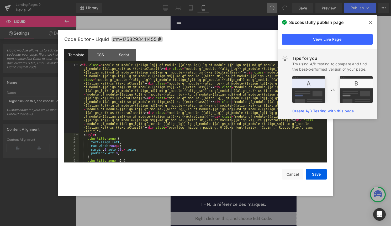
click at [227, 130] on div "< div class = "module gf_module-{{align_lg}} gf_module-{{align_lg}}-lg gf_modul…" at bounding box center [202, 149] width 246 height 173
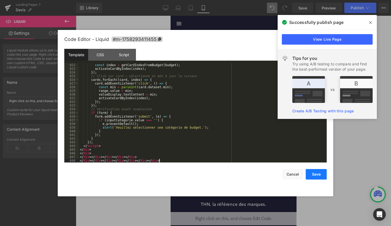
click at [321, 177] on button "Save" at bounding box center [316, 174] width 21 height 11
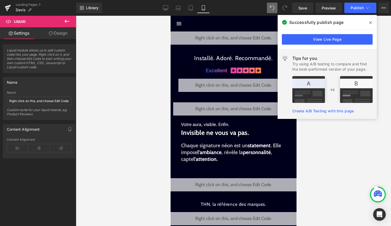
click at [370, 19] on span at bounding box center [371, 22] width 8 height 8
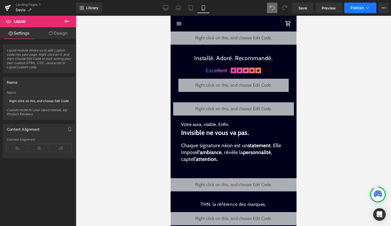
click at [368, 8] on icon at bounding box center [367, 7] width 5 height 5
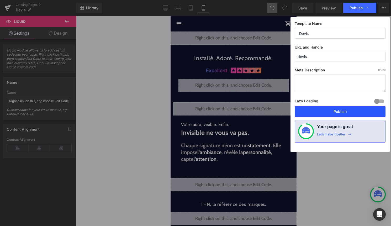
click at [352, 109] on button "Publish" at bounding box center [340, 111] width 91 height 11
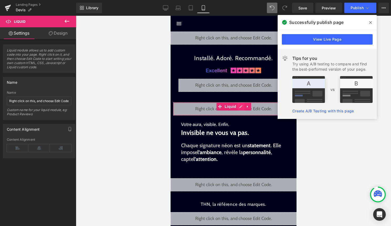
click at [238, 106] on div "Liquid" at bounding box center [233, 108] width 121 height 13
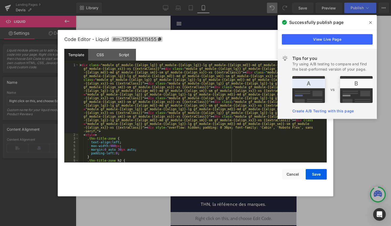
click at [225, 138] on div "< div class = "module gf_module-{{align_lg}} gf_module-{{align_lg}}-lg gf_modul…" at bounding box center [202, 149] width 246 height 173
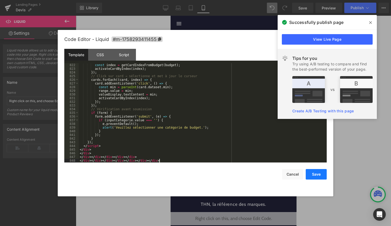
click at [320, 175] on button "Save" at bounding box center [316, 174] width 21 height 11
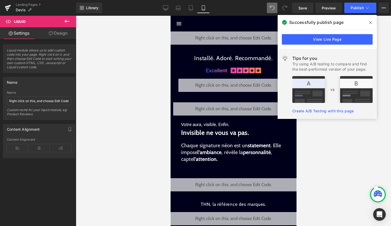
click at [370, 23] on icon at bounding box center [371, 22] width 3 height 4
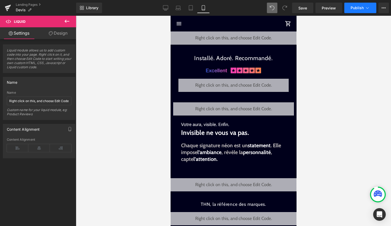
click at [366, 4] on button "Publish" at bounding box center [361, 8] width 32 height 11
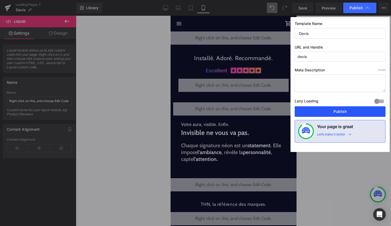
click at [349, 111] on button "Publish" at bounding box center [340, 111] width 91 height 11
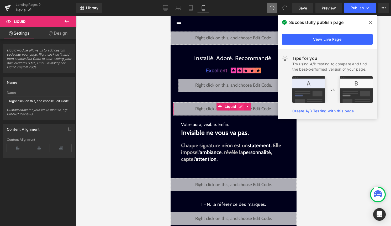
click at [239, 107] on div "Liquid" at bounding box center [233, 108] width 121 height 13
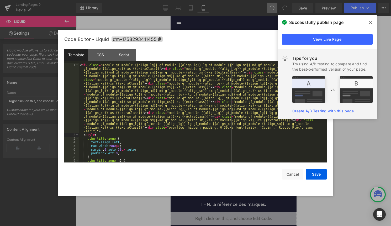
click at [228, 133] on div "< div class = "module gf_module-{{align_lg}} gf_module-{{align_lg}}-lg gf_modul…" at bounding box center [202, 149] width 246 height 173
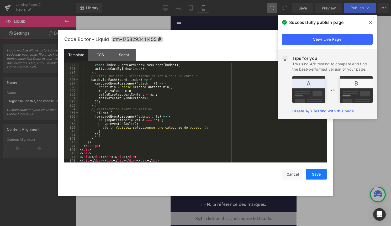
click at [322, 175] on button "Save" at bounding box center [316, 174] width 21 height 11
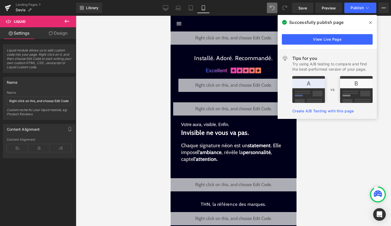
click at [370, 24] on icon at bounding box center [371, 22] width 3 height 4
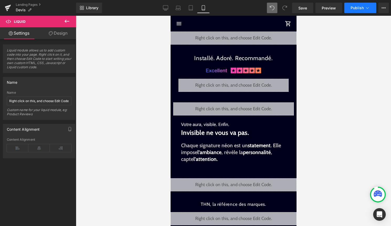
click at [368, 8] on icon at bounding box center [367, 7] width 5 height 5
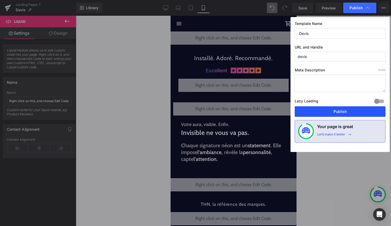
click at [358, 111] on button "Publish" at bounding box center [340, 111] width 91 height 11
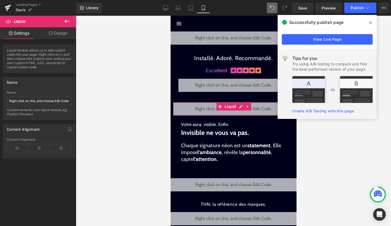
click at [237, 106] on div "Liquid" at bounding box center [233, 108] width 121 height 13
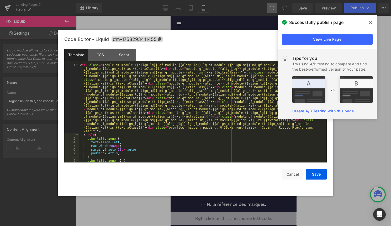
click at [225, 126] on div "< div class = "module gf_module-{{align_lg}} gf_module-{{align_lg}}-lg gf_modul…" at bounding box center [202, 149] width 246 height 173
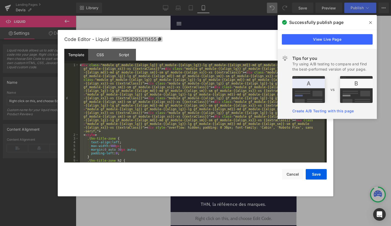
scroll to position [3184, 0]
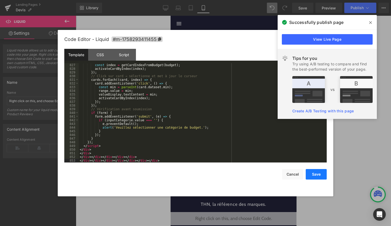
click at [309, 173] on button "Save" at bounding box center [316, 174] width 21 height 11
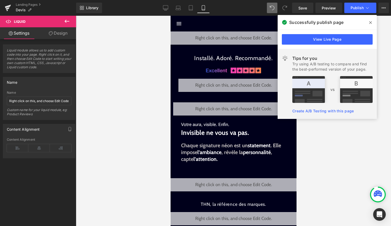
click at [369, 21] on span at bounding box center [371, 22] width 8 height 8
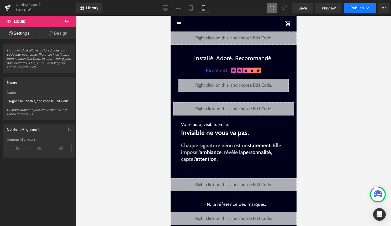
click at [368, 8] on icon at bounding box center [367, 7] width 5 height 5
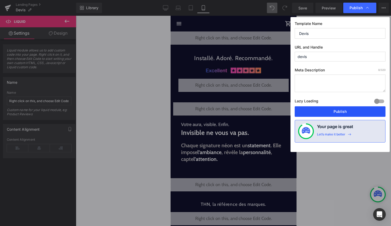
click at [347, 113] on button "Publish" at bounding box center [340, 111] width 91 height 11
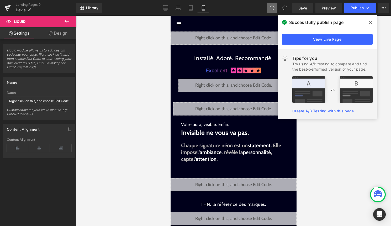
click at [370, 23] on icon at bounding box center [371, 22] width 3 height 4
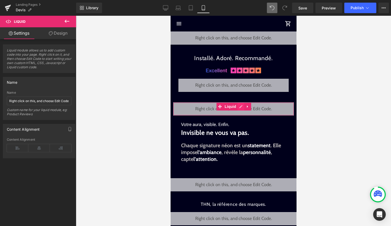
click at [241, 107] on div "Liquid" at bounding box center [233, 108] width 121 height 13
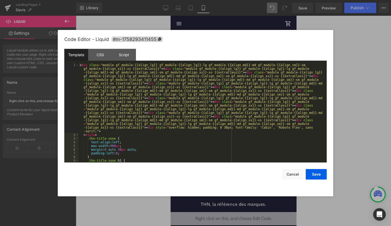
click at [221, 129] on div "< div class = "module gf_module-{{align_lg}} gf_module-{{align_lg}}-lg gf_modul…" at bounding box center [202, 149] width 246 height 173
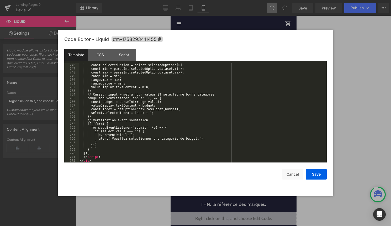
scroll to position [2883, 0]
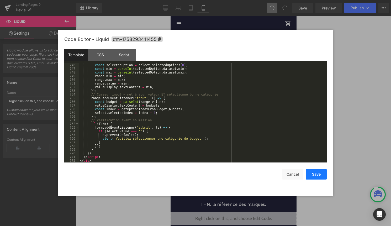
click at [314, 173] on button "Save" at bounding box center [316, 174] width 21 height 11
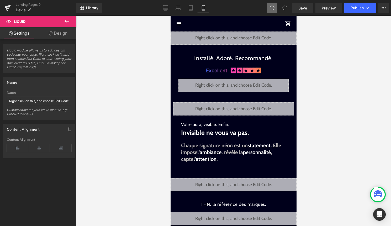
click at [360, 2] on div "Library Mobile Desktop Laptop Tablet Mobile Save Preview Publish Scheduled View…" at bounding box center [233, 8] width 315 height 16
click at [359, 7] on span "Publish" at bounding box center [357, 8] width 13 height 4
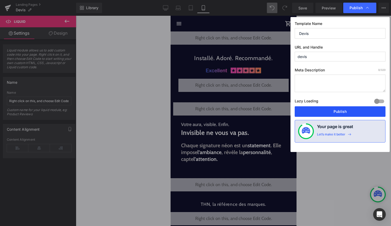
click at [335, 110] on button "Publish" at bounding box center [340, 111] width 91 height 11
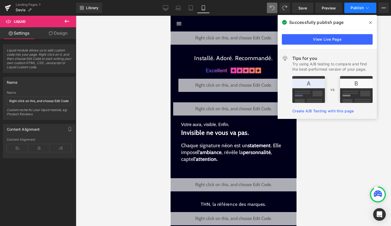
click at [366, 8] on icon at bounding box center [367, 7] width 5 height 5
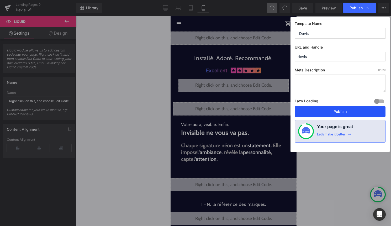
click at [340, 111] on button "Publish" at bounding box center [340, 111] width 91 height 11
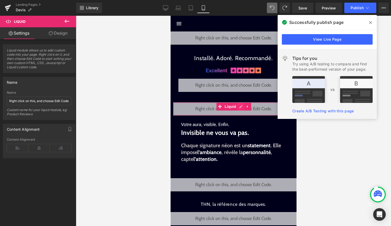
click at [241, 108] on div "Liquid" at bounding box center [233, 108] width 121 height 13
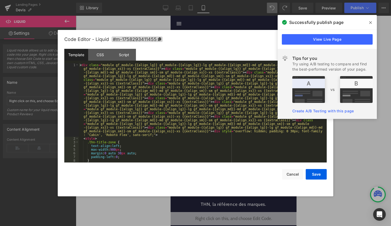
click at [232, 120] on div "< div class = "module gf_module-{{align_lg}} gf_module-{{align_lg}}-lg gf_modul…" at bounding box center [202, 151] width 246 height 176
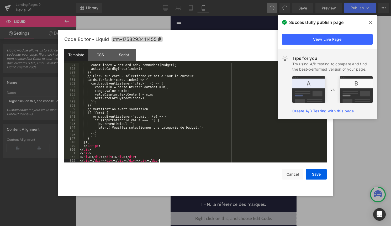
scroll to position [3184, 0]
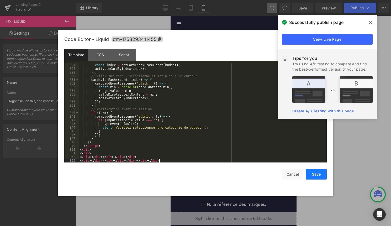
click at [320, 175] on button "Save" at bounding box center [316, 174] width 21 height 11
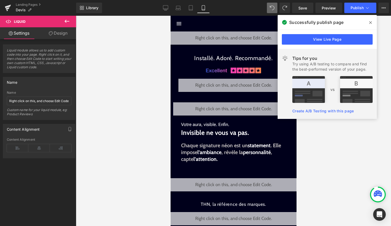
click at [372, 19] on span at bounding box center [371, 22] width 8 height 8
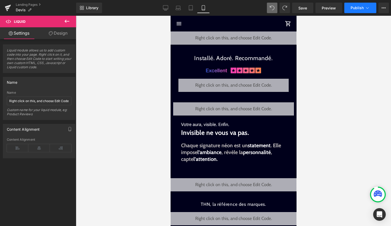
click at [369, 11] on button "Publish" at bounding box center [361, 8] width 32 height 11
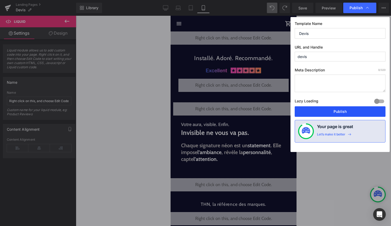
click at [342, 109] on button "Publish" at bounding box center [340, 111] width 91 height 11
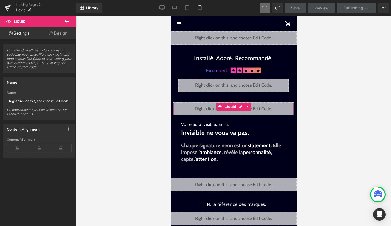
click at [240, 107] on div "Liquid" at bounding box center [233, 108] width 121 height 13
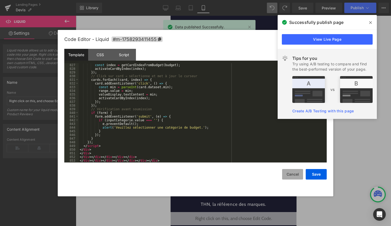
click at [297, 177] on button "Cancel" at bounding box center [292, 174] width 21 height 11
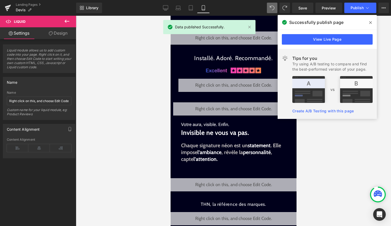
click at [371, 22] on icon at bounding box center [371, 22] width 3 height 4
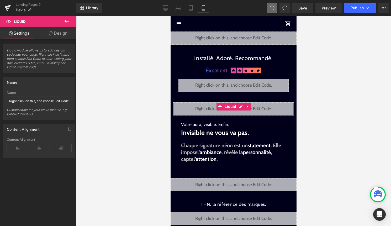
click at [240, 104] on div "Liquid" at bounding box center [233, 108] width 121 height 13
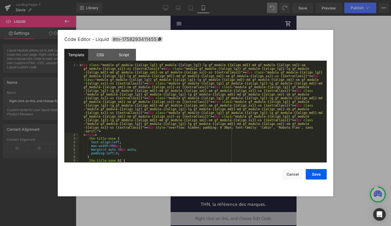
click at [223, 127] on div "< div class = "module gf_module-{{align_lg}} gf_module-{{align_lg}}-lg gf_modul…" at bounding box center [202, 149] width 246 height 173
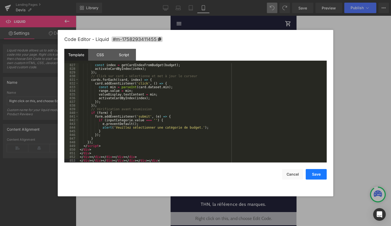
click at [321, 176] on button "Save" at bounding box center [316, 174] width 21 height 11
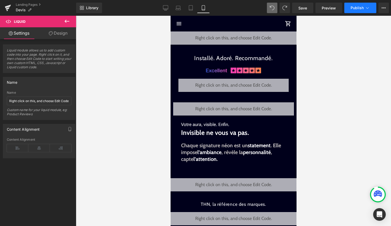
click at [362, 9] on span "Publish" at bounding box center [357, 8] width 13 height 4
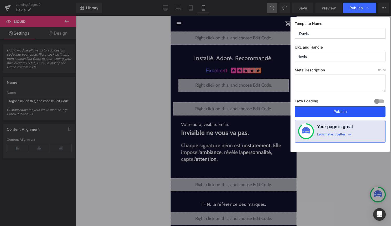
click at [357, 110] on button "Publish" at bounding box center [340, 111] width 91 height 11
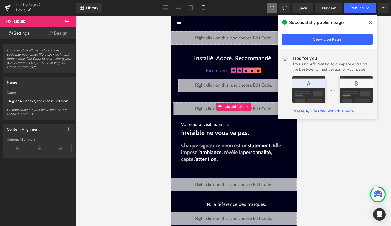
click at [241, 107] on div "Liquid" at bounding box center [233, 108] width 121 height 13
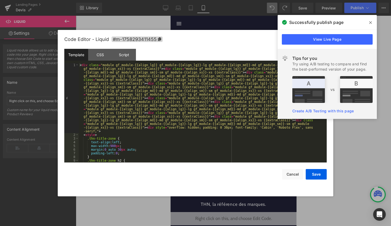
click at [372, 23] on span at bounding box center [371, 22] width 8 height 8
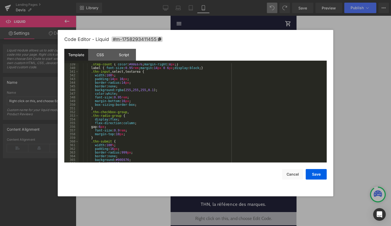
scroll to position [1368, 0]
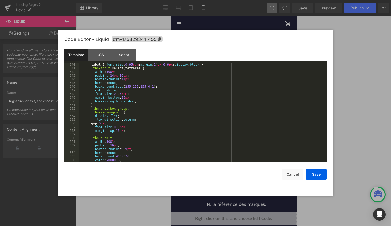
click at [137, 102] on div "label { font-size : 0.95 rem ; margin : 14 px 0 6 px ; display : block ; } .thn…" at bounding box center [202, 116] width 246 height 107
click at [130, 106] on div "label { font-size : 0.95 rem ; margin : 14 px 0 6 px ; display : block ; } .thn…" at bounding box center [202, 116] width 246 height 107
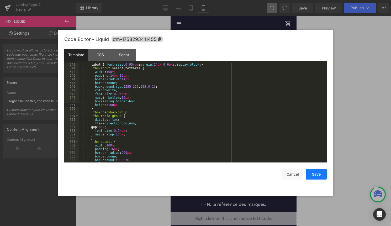
click at [314, 176] on button "Save" at bounding box center [316, 174] width 21 height 11
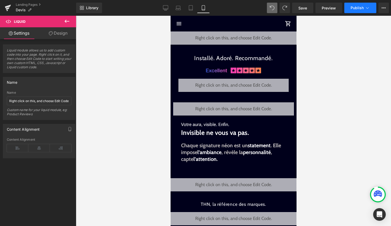
click at [367, 9] on icon at bounding box center [367, 7] width 5 height 5
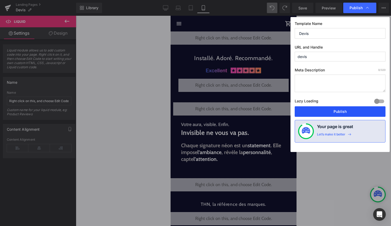
click at [348, 108] on button "Publish" at bounding box center [340, 111] width 91 height 11
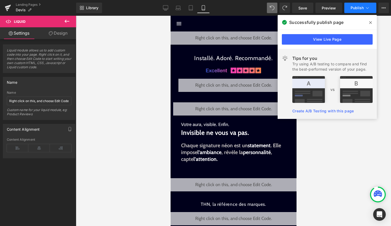
click at [359, 5] on button "Publish" at bounding box center [361, 8] width 32 height 11
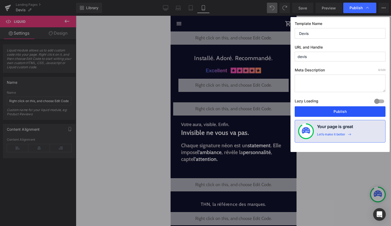
click at [337, 111] on button "Publish" at bounding box center [340, 111] width 91 height 11
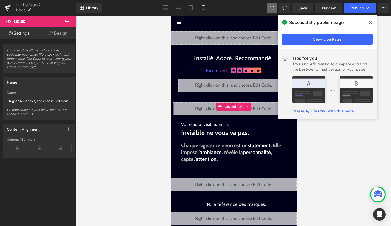
click at [241, 107] on div "Liquid" at bounding box center [233, 108] width 121 height 13
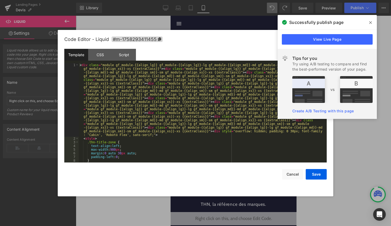
click at [241, 107] on div "< div class = "module gf_module-{{align_lg}} gf_module-{{align_lg}}-lg gf_modul…" at bounding box center [202, 151] width 246 height 176
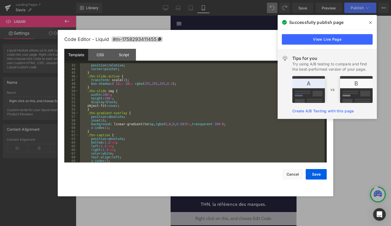
click at [145, 140] on div "transform : scale( 0.93 ); position : relative ; cursor : pointer ; } .thn-slid…" at bounding box center [202, 113] width 246 height 107
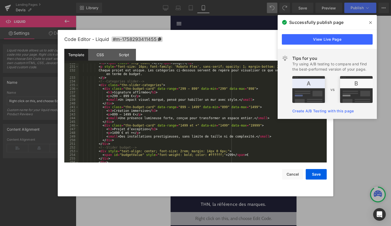
scroll to position [948, 0]
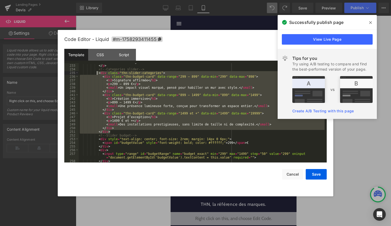
drag, startPoint x: 117, startPoint y: 131, endPoint x: 97, endPoint y: 73, distance: 61.1
click at [97, 73] on div "Chaque projet est unique. Les catégories ci-dessous servent de repère pour visu…" at bounding box center [202, 111] width 246 height 110
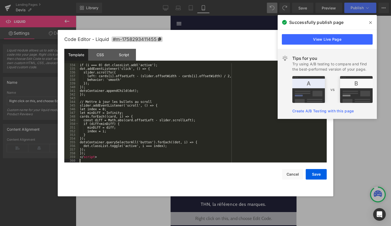
scroll to position [1320, 0]
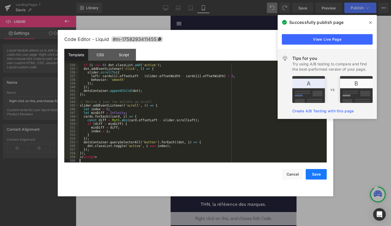
click at [317, 177] on button "Save" at bounding box center [316, 174] width 21 height 11
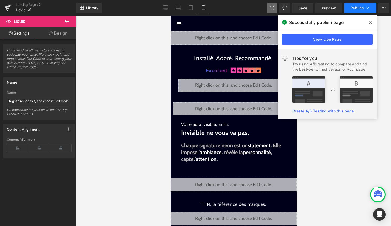
click at [361, 8] on span "Publish" at bounding box center [357, 8] width 13 height 4
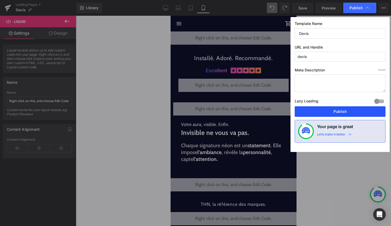
click at [339, 115] on button "Publish" at bounding box center [340, 111] width 91 height 11
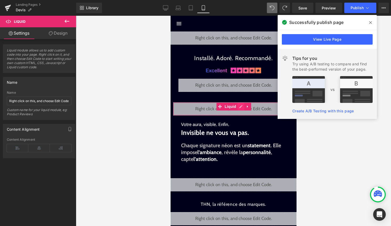
click at [242, 107] on div "Liquid" at bounding box center [233, 108] width 121 height 13
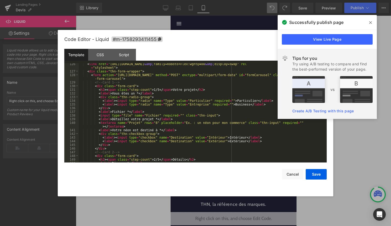
scroll to position [408, 0]
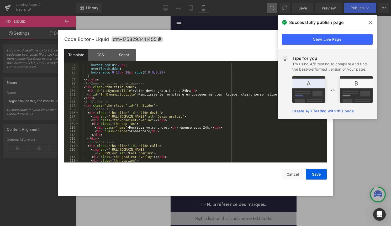
click at [372, 21] on icon at bounding box center [371, 22] width 3 height 4
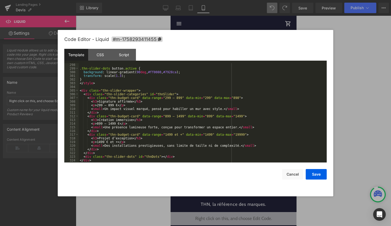
scroll to position [1175, 0]
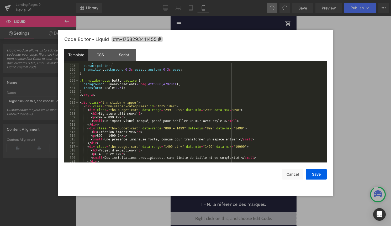
click at [275, 8] on div at bounding box center [195, 113] width 391 height 226
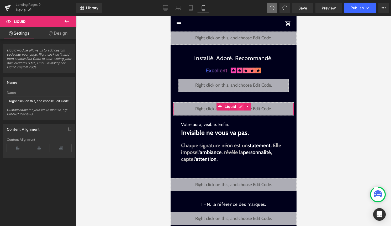
click at [240, 109] on div "Liquid" at bounding box center [233, 108] width 121 height 13
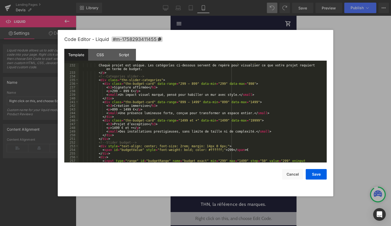
scroll to position [944, 0]
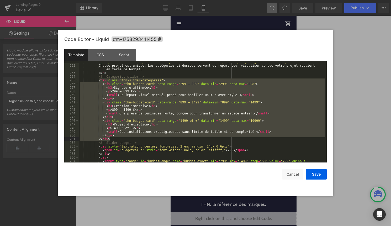
drag, startPoint x: 100, startPoint y: 81, endPoint x: 115, endPoint y: 138, distance: 59.0
click at [115, 138] on div "< p style = "font-size: 16px; font-family: 'Roboto Flex', sans-serif; opacity: …" at bounding box center [202, 115] width 246 height 110
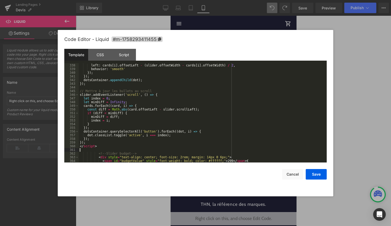
scroll to position [1349, 0]
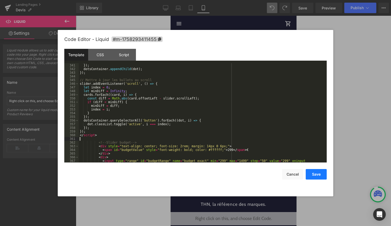
click at [320, 174] on button "Save" at bounding box center [316, 174] width 21 height 11
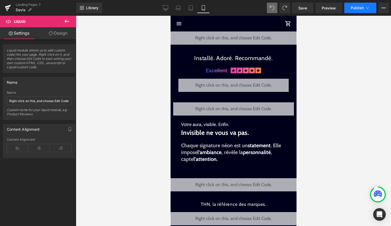
click at [363, 9] on span "Publish" at bounding box center [357, 8] width 13 height 4
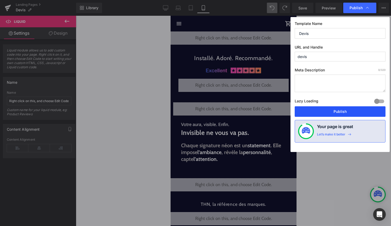
click at [357, 114] on button "Publish" at bounding box center [340, 111] width 91 height 11
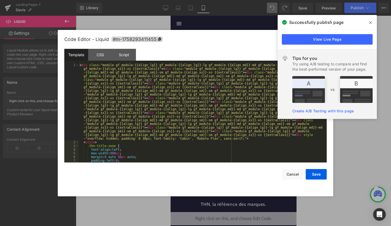
click at [241, 108] on div "Liquid" at bounding box center [233, 108] width 121 height 13
click at [221, 121] on div "< div class = "module gf_module-{{align_lg}} gf_module-{{align_lg}}-lg gf_modul…" at bounding box center [202, 153] width 246 height 180
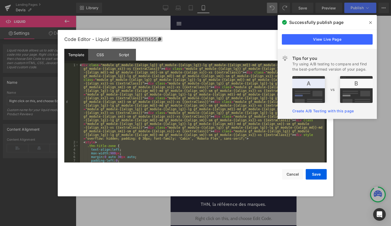
scroll to position [3169, 0]
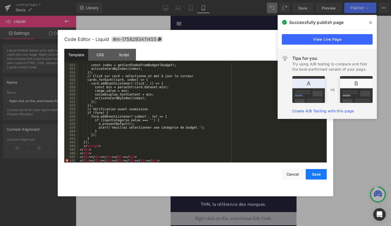
click at [316, 175] on button "Save" at bounding box center [316, 174] width 21 height 11
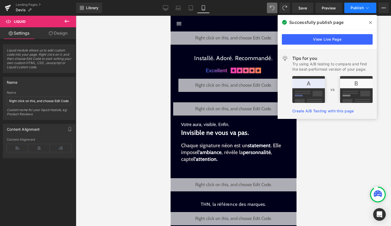
drag, startPoint x: 371, startPoint y: 22, endPoint x: 371, endPoint y: 9, distance: 12.6
click at [371, 21] on icon at bounding box center [371, 22] width 3 height 4
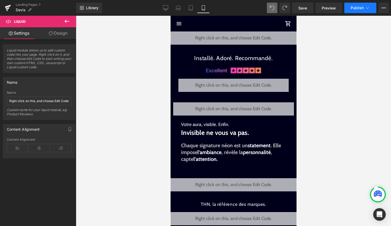
click at [371, 9] on button "Publish" at bounding box center [361, 8] width 32 height 11
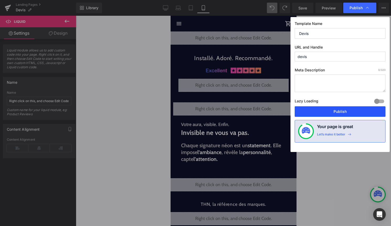
click at [339, 115] on button "Publish" at bounding box center [340, 111] width 91 height 11
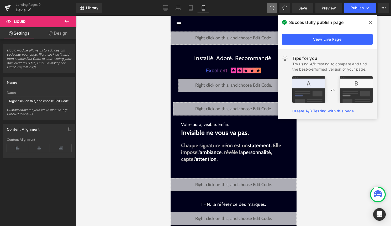
click at [371, 20] on icon at bounding box center [371, 22] width 3 height 4
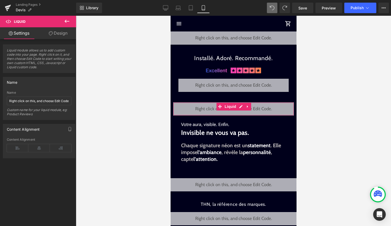
click at [238, 105] on div "Liquid" at bounding box center [233, 108] width 121 height 13
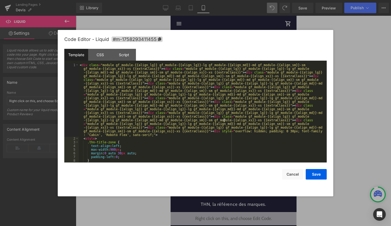
click at [224, 119] on div "< div class = "module gf_module-{{align_lg}} gf_module-{{align_lg}}-lg gf_modul…" at bounding box center [202, 151] width 246 height 176
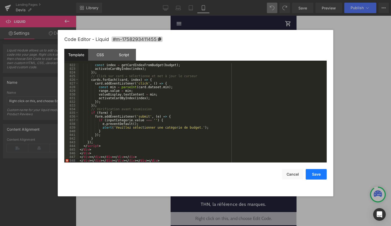
click at [310, 174] on button "Save" at bounding box center [316, 174] width 21 height 11
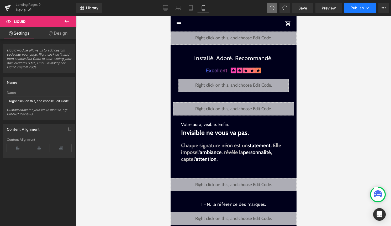
click at [358, 10] on span "Publish" at bounding box center [357, 8] width 13 height 4
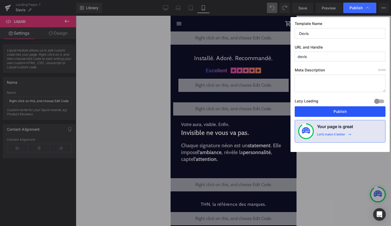
click at [328, 113] on button "Publish" at bounding box center [340, 111] width 91 height 11
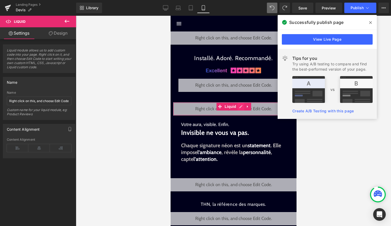
click at [241, 107] on div "Liquid" at bounding box center [233, 108] width 121 height 13
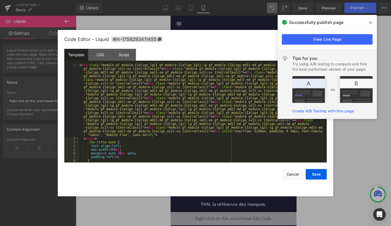
click at [237, 113] on div "< div class = "module gf_module-{{align_lg}} gf_module-{{align_lg}}-lg gf_modul…" at bounding box center [202, 151] width 246 height 176
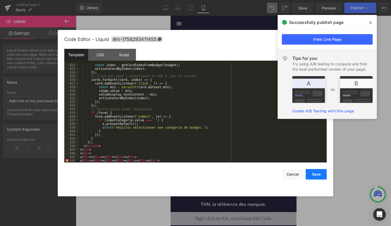
click at [317, 175] on button "Save" at bounding box center [316, 174] width 21 height 11
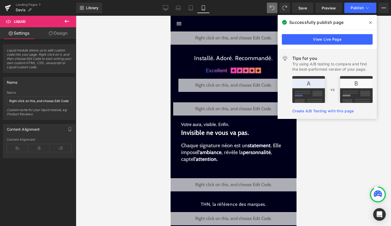
click at [373, 22] on span at bounding box center [371, 22] width 8 height 8
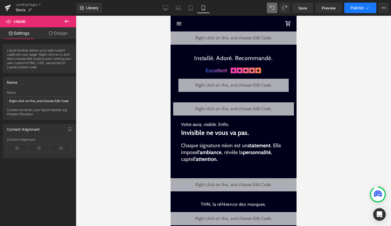
click at [365, 5] on button "Publish" at bounding box center [361, 8] width 32 height 11
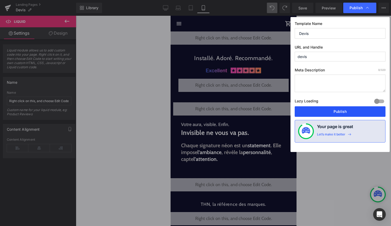
click at [346, 109] on button "Publish" at bounding box center [340, 111] width 91 height 11
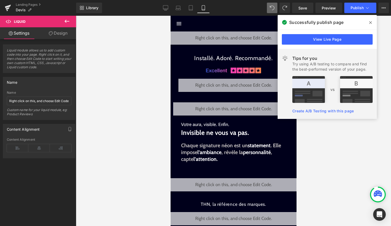
click at [372, 22] on span at bounding box center [371, 22] width 8 height 8
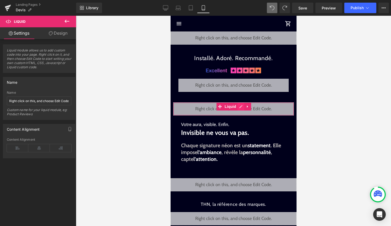
click at [242, 107] on div "Liquid" at bounding box center [233, 108] width 121 height 13
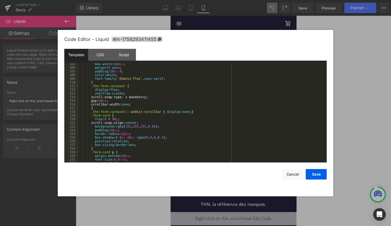
scroll to position [1244, 0]
click at [116, 130] on div "max-width : 600 px ; margin : 0 auto ; padding : 20 px 0 ; color : white ; font…" at bounding box center [202, 115] width 246 height 107
click at [321, 171] on button "Save" at bounding box center [316, 174] width 21 height 11
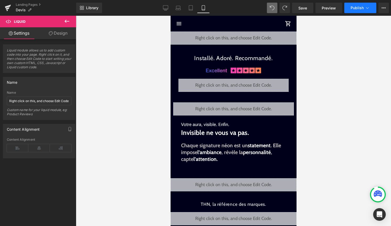
click at [369, 12] on button "Publish" at bounding box center [361, 8] width 32 height 11
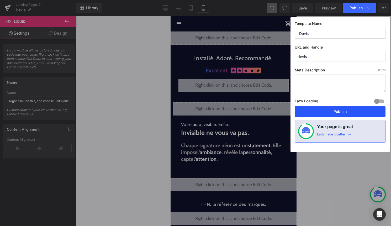
click at [345, 111] on button "Publish" at bounding box center [340, 111] width 91 height 11
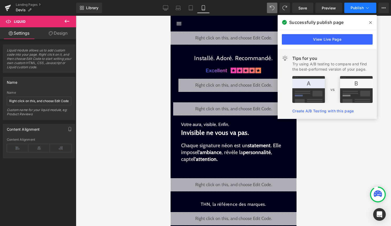
click at [363, 8] on span "Publish" at bounding box center [357, 8] width 13 height 4
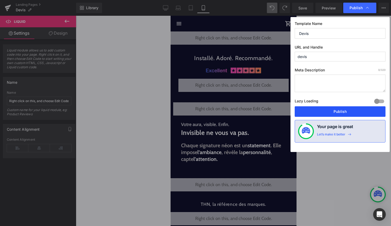
click at [335, 110] on button "Publish" at bounding box center [340, 111] width 91 height 11
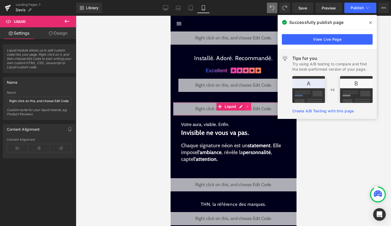
click at [246, 107] on icon at bounding box center [248, 107] width 4 height 4
click at [231, 108] on div "Liquid" at bounding box center [233, 108] width 121 height 13
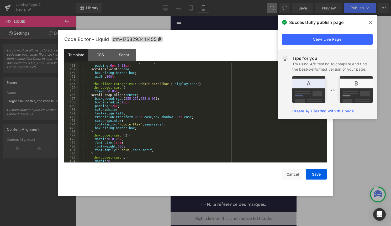
scroll to position [1808, 0]
click at [117, 92] on div "-webkit-overflow-scrolling: touch; padding : 6 px 0 18 px ; scrollbar-width: no…" at bounding box center [202, 113] width 246 height 107
click at [318, 177] on button "Save" at bounding box center [316, 174] width 21 height 11
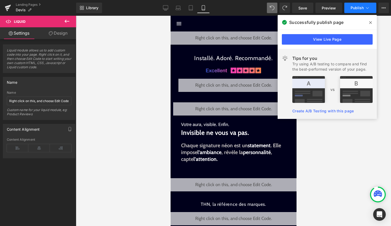
click at [359, 5] on button "Publish" at bounding box center [361, 8] width 32 height 11
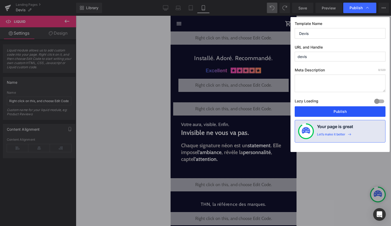
click at [318, 116] on button "Publish" at bounding box center [340, 111] width 91 height 11
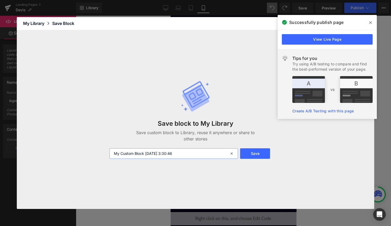
drag, startPoint x: 183, startPoint y: 152, endPoint x: 61, endPoint y: 155, distance: 121.1
click at [64, 154] on div "Save block to My Library Save custom block to Library, reuse it anywhere or sha…" at bounding box center [196, 119] width 358 height 179
type input "FINAL KING BOSS form devis"
click at [262, 152] on button "Save" at bounding box center [255, 153] width 30 height 11
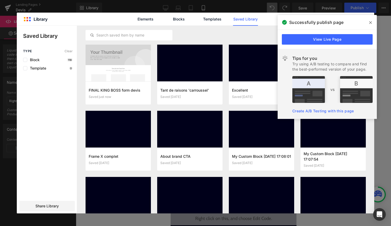
click at [372, 24] on icon at bounding box center [371, 22] width 3 height 4
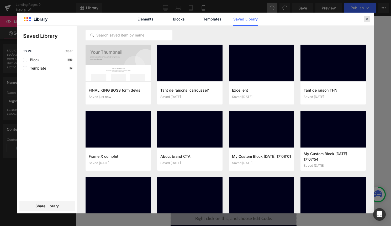
click at [365, 20] on div at bounding box center [367, 19] width 6 height 6
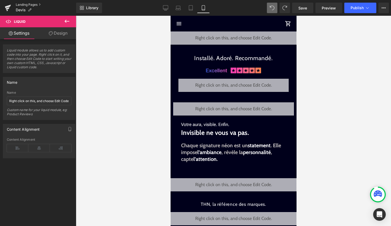
click at [22, 3] on link "Landing Pages" at bounding box center [46, 5] width 60 height 4
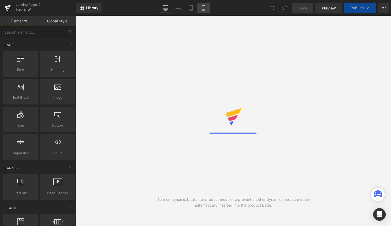
click at [209, 11] on link "Mobile" at bounding box center [203, 8] width 13 height 11
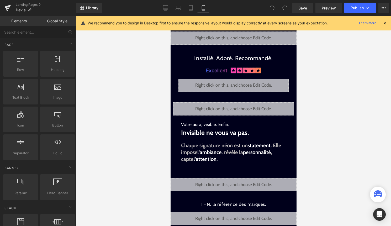
click at [208, 11] on link "Mobile" at bounding box center [203, 8] width 13 height 11
click at [384, 25] on icon at bounding box center [385, 23] width 5 height 5
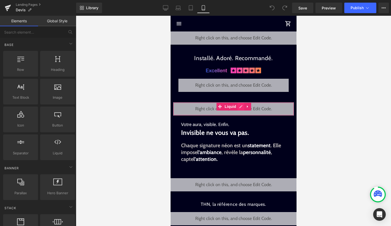
click at [241, 107] on div "Liquid" at bounding box center [233, 108] width 121 height 13
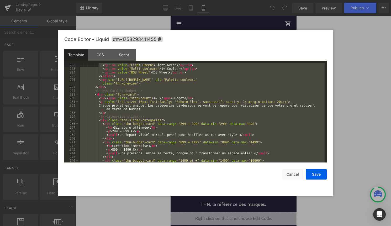
scroll to position [864, 0]
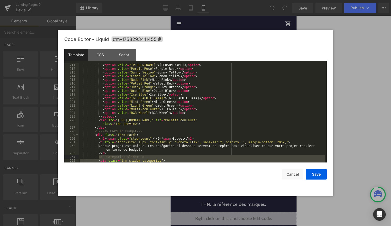
drag, startPoint x: 115, startPoint y: 123, endPoint x: 99, endPoint y: 156, distance: 36.1
click at [99, 156] on div "< option value = "Candy Rose" > Candy Rose </ option > < option value = "Purple…" at bounding box center [202, 116] width 246 height 107
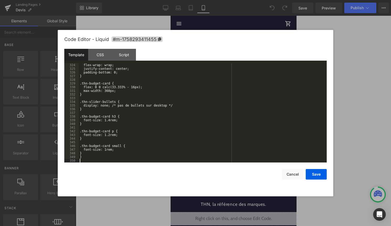
scroll to position [1287, 0]
click at [318, 173] on button "Save" at bounding box center [316, 174] width 21 height 11
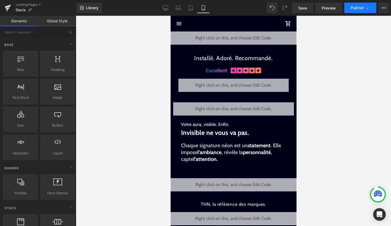
click at [366, 7] on icon at bounding box center [367, 7] width 5 height 5
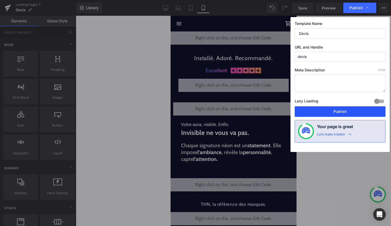
click at [325, 109] on button "Publish" at bounding box center [340, 111] width 91 height 11
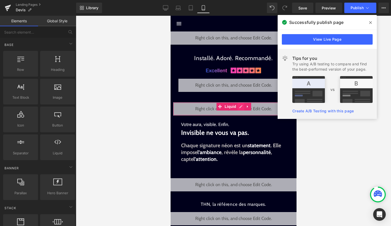
click at [241, 107] on div "Liquid" at bounding box center [233, 108] width 121 height 13
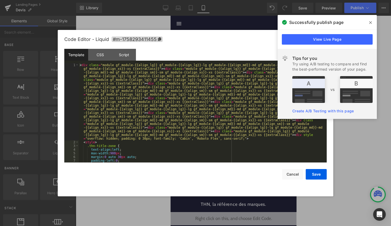
click at [216, 120] on div "< div class = "module gf_module-{{align_lg}} gf_module-{{align_lg}}-lg gf_modul…" at bounding box center [202, 153] width 246 height 180
click at [372, 24] on span at bounding box center [371, 22] width 8 height 8
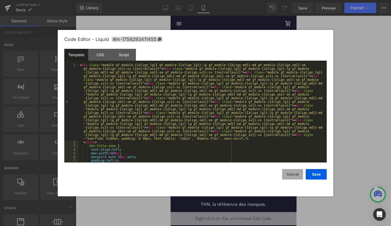
click at [283, 174] on button "Cancel" at bounding box center [292, 174] width 21 height 11
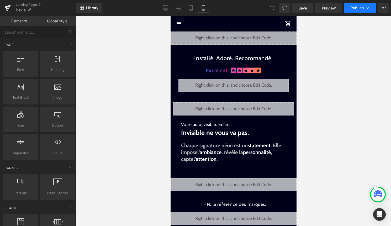
click at [350, 7] on button "Publish" at bounding box center [361, 8] width 32 height 11
click at [240, 108] on div "Liquid" at bounding box center [233, 108] width 121 height 13
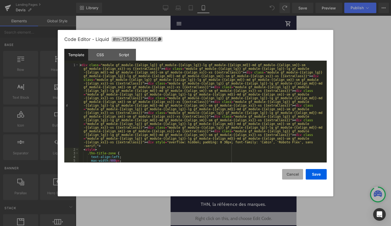
click at [292, 176] on button "Cancel" at bounding box center [292, 174] width 21 height 11
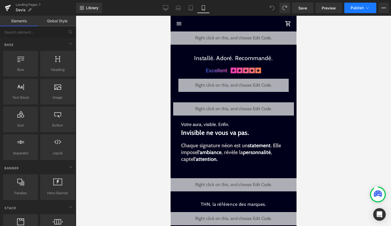
click at [359, 11] on button "Publish" at bounding box center [361, 8] width 32 height 11
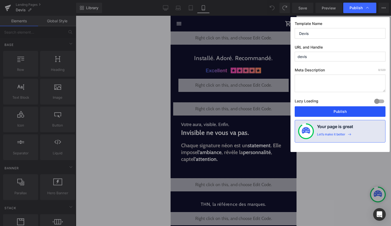
click at [341, 114] on button "Publish" at bounding box center [340, 111] width 91 height 11
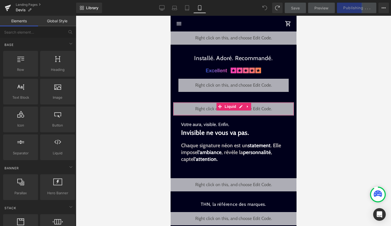
click at [240, 106] on div "Liquid" at bounding box center [233, 108] width 121 height 13
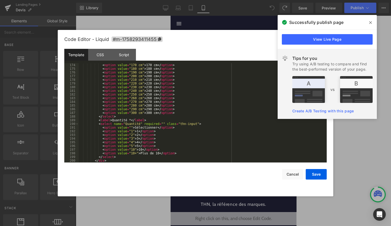
scroll to position [750, 0]
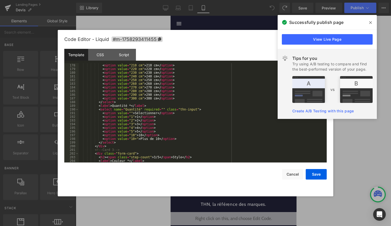
click at [367, 22] on span at bounding box center [371, 22] width 8 height 8
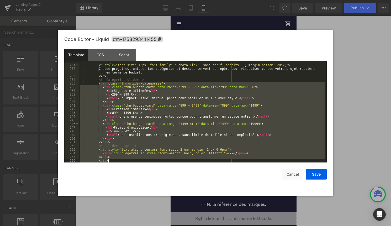
scroll to position [978, 0]
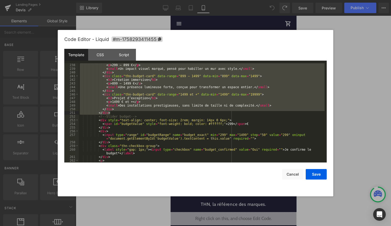
drag, startPoint x: 99, startPoint y: 117, endPoint x: 144, endPoint y: 112, distance: 44.9
click at [144, 112] on div "< p > 299 – 899 € </ p > < small > Un impact visuel marqué, pensé pour habiller…" at bounding box center [202, 118] width 246 height 110
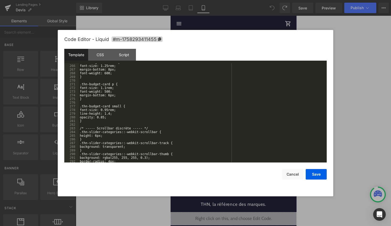
scroll to position [1097, 0]
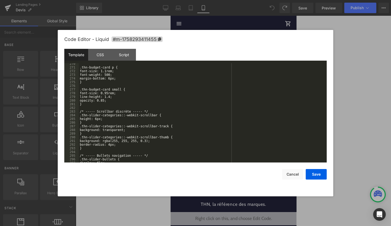
click at [272, 8] on div at bounding box center [195, 113] width 391 height 226
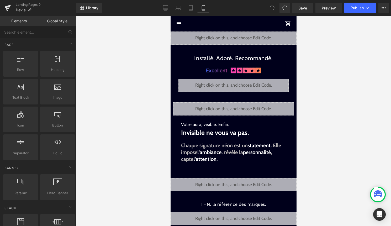
click at [272, 8] on icon at bounding box center [272, 8] width 5 height 5
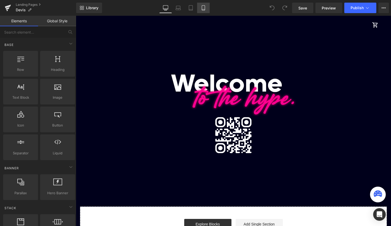
click at [202, 7] on icon at bounding box center [203, 8] width 3 height 5
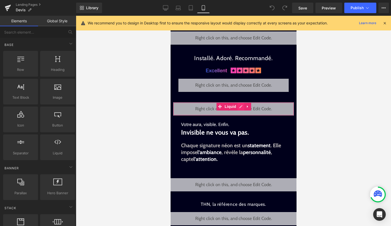
click at [240, 108] on div "Liquid" at bounding box center [233, 108] width 121 height 13
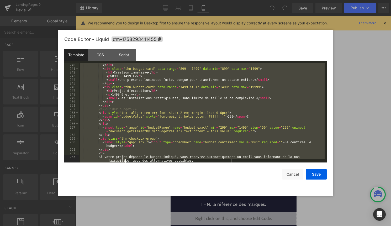
scroll to position [985, 0]
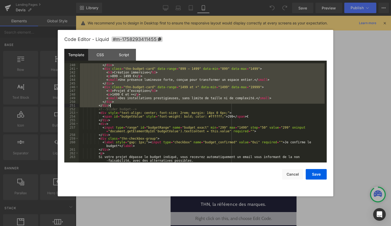
drag, startPoint x: 98, startPoint y: 102, endPoint x: 127, endPoint y: 105, distance: 28.8
click at [127, 105] on div "</ div > < div class = "thn-budget-card" data-range = "899 – 1499" data-min = "…" at bounding box center [202, 116] width 246 height 107
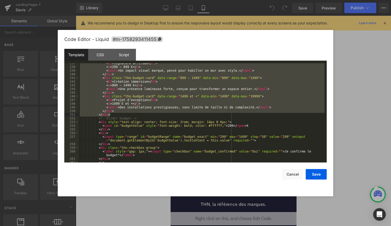
scroll to position [1412, 0]
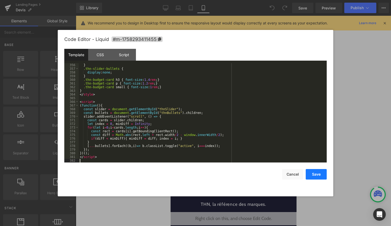
click at [315, 171] on button "Save" at bounding box center [316, 174] width 21 height 11
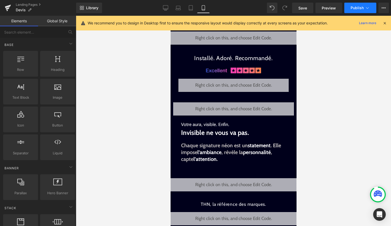
click at [362, 9] on span "Publish" at bounding box center [357, 8] width 13 height 4
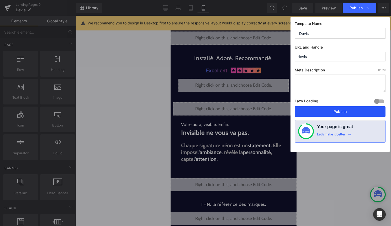
click at [330, 109] on button "Publish" at bounding box center [340, 111] width 91 height 11
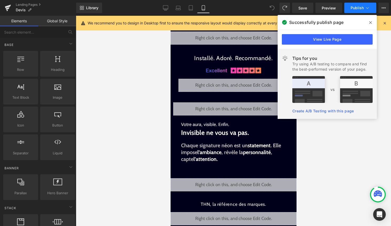
click at [361, 9] on span "Publish" at bounding box center [357, 8] width 13 height 4
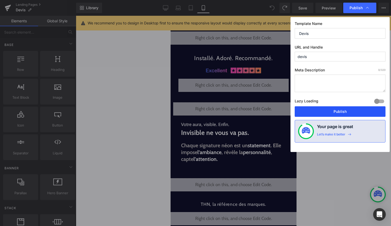
click at [341, 108] on button "Publish" at bounding box center [340, 111] width 91 height 11
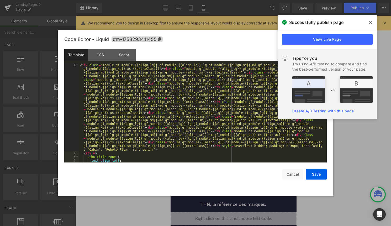
click at [239, 107] on div "Liquid" at bounding box center [233, 108] width 121 height 13
click at [233, 123] on div "< div class = "module gf_module-{{align_lg}} gf_module-{{align_lg}}-lg gf_modul…" at bounding box center [202, 158] width 246 height 191
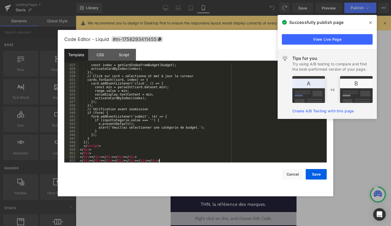
scroll to position [3188, 0]
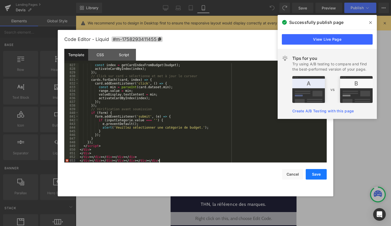
click at [317, 172] on button "Save" at bounding box center [316, 174] width 21 height 11
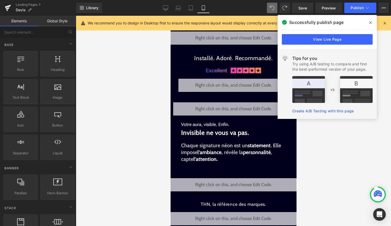
click at [354, 14] on div "Library Mobile Desktop Laptop Tablet Mobile Save Preview Publish Scheduled View…" at bounding box center [233, 8] width 315 height 16
click at [368, 22] on span at bounding box center [371, 22] width 8 height 8
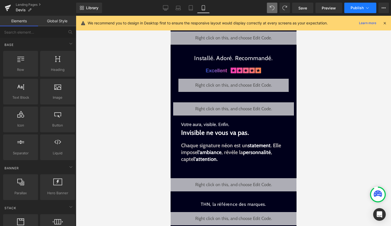
click at [367, 7] on icon at bounding box center [367, 7] width 5 height 5
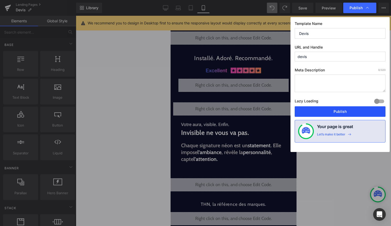
click at [348, 112] on button "Publish" at bounding box center [340, 111] width 91 height 11
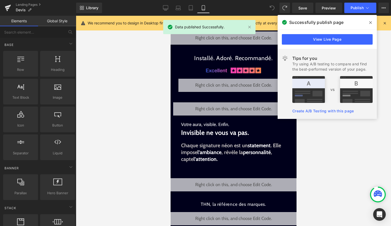
click at [370, 24] on icon at bounding box center [371, 22] width 3 height 4
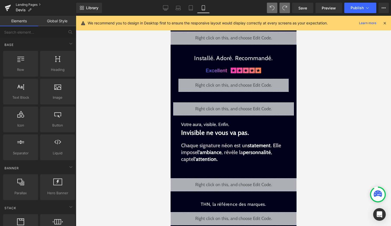
click at [34, 4] on link "Landing Pages" at bounding box center [46, 5] width 60 height 4
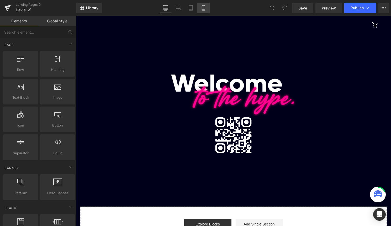
click at [206, 7] on icon at bounding box center [203, 7] width 5 height 5
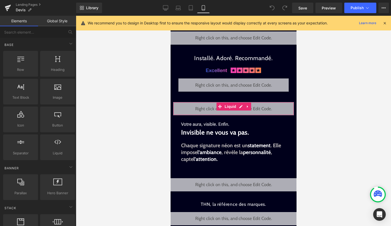
click at [239, 107] on div "Liquid" at bounding box center [233, 108] width 121 height 13
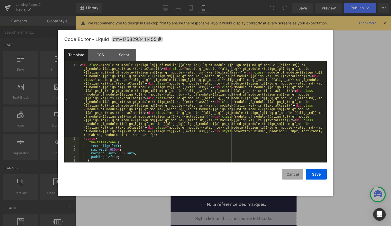
click at [291, 174] on button "Cancel" at bounding box center [292, 174] width 21 height 11
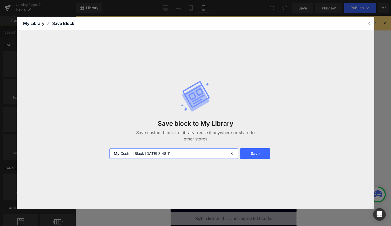
drag, startPoint x: 182, startPoint y: 151, endPoint x: 101, endPoint y: 154, distance: 81.5
click at [101, 154] on div "Save block to My Library Save custom block to Library, reuse it anywhere or sha…" at bounding box center [196, 119] width 358 height 179
type input "KING ULTRA DEVIS"
click at [260, 153] on button "Save" at bounding box center [255, 153] width 30 height 11
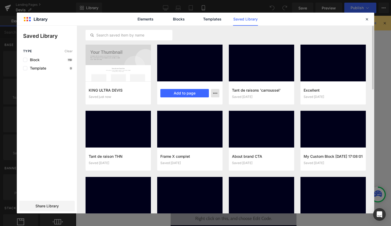
click at [216, 93] on icon "button" at bounding box center [215, 93] width 4 height 4
click at [200, 114] on div "Delete" at bounding box center [190, 116] width 60 height 11
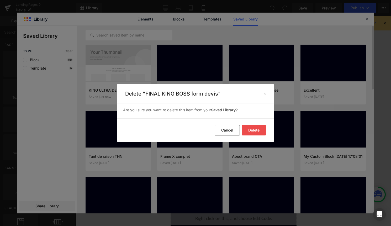
click at [262, 131] on button "Delete" at bounding box center [254, 130] width 24 height 11
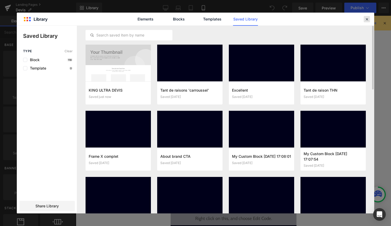
click at [367, 21] on icon at bounding box center [367, 19] width 5 height 5
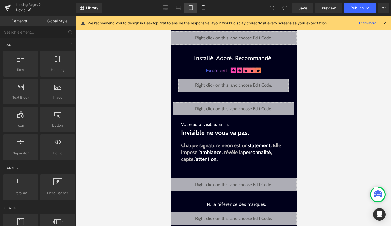
click at [192, 7] on icon at bounding box center [190, 7] width 5 height 5
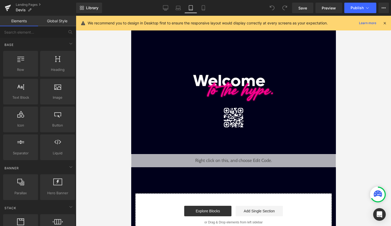
scroll to position [18, 0]
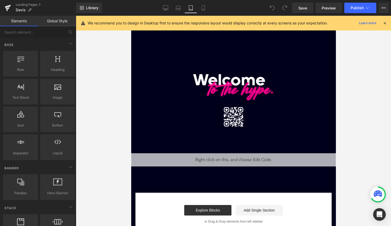
click at [214, 159] on div "Liquid" at bounding box center [233, 159] width 205 height 13
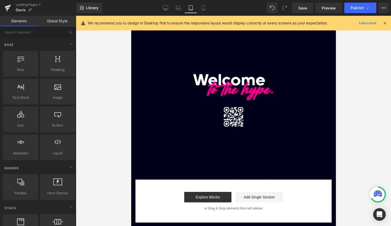
click at [385, 21] on icon at bounding box center [385, 23] width 5 height 5
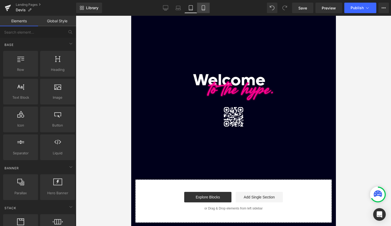
click at [204, 8] on icon at bounding box center [203, 7] width 5 height 5
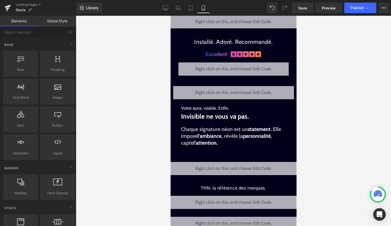
scroll to position [16, 0]
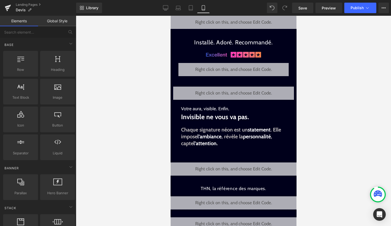
click at [360, 13] on div "Library Mobile Desktop Laptop Tablet Mobile Save Preview Publish Scheduled View…" at bounding box center [233, 8] width 315 height 16
click at [365, 3] on button "Publish" at bounding box center [361, 8] width 32 height 11
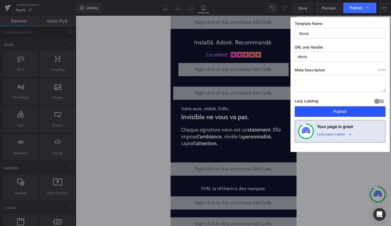
click at [333, 113] on button "Publish" at bounding box center [340, 111] width 91 height 11
